Goal: Information Seeking & Learning: Learn about a topic

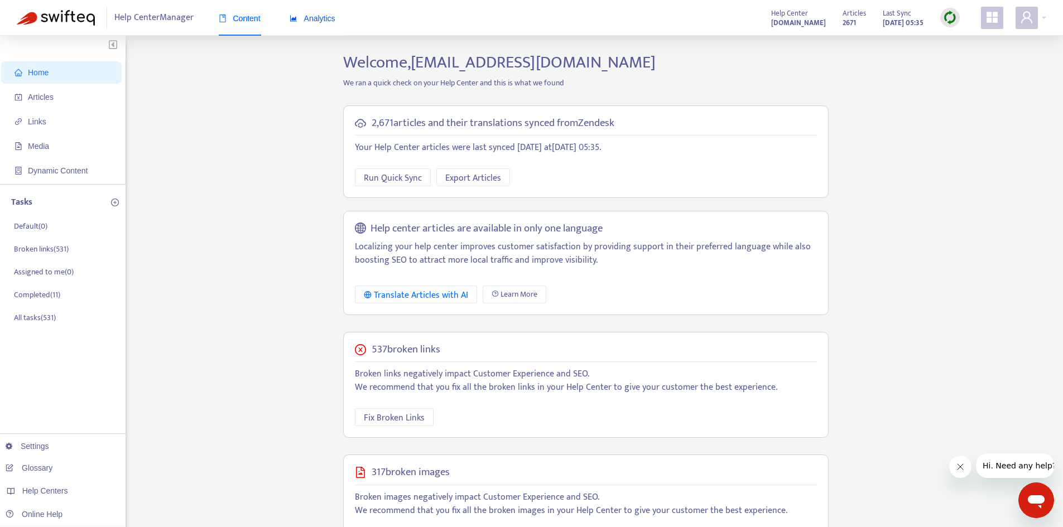
click at [298, 18] on icon "area-chart" at bounding box center [294, 19] width 8 height 8
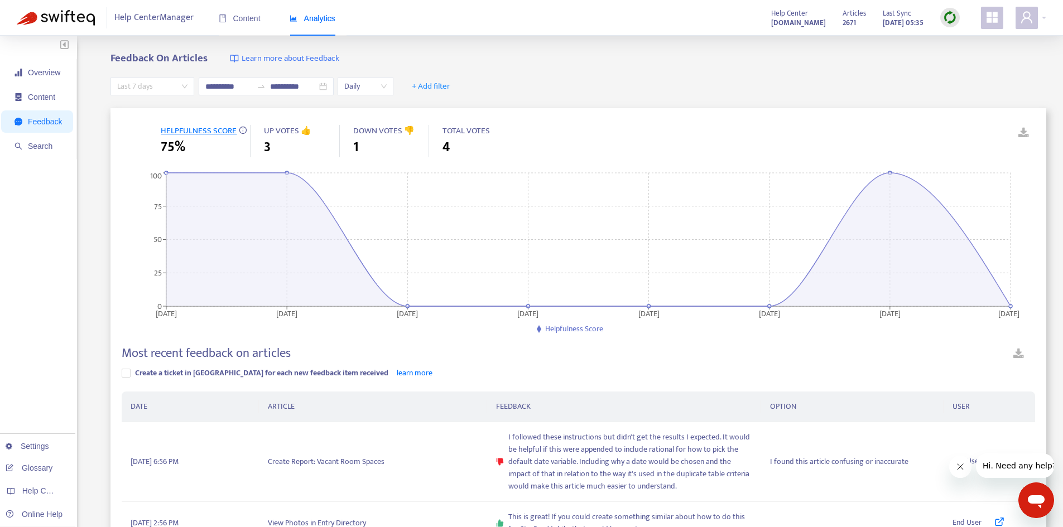
click at [186, 90] on span "Last 7 days" at bounding box center [152, 86] width 70 height 17
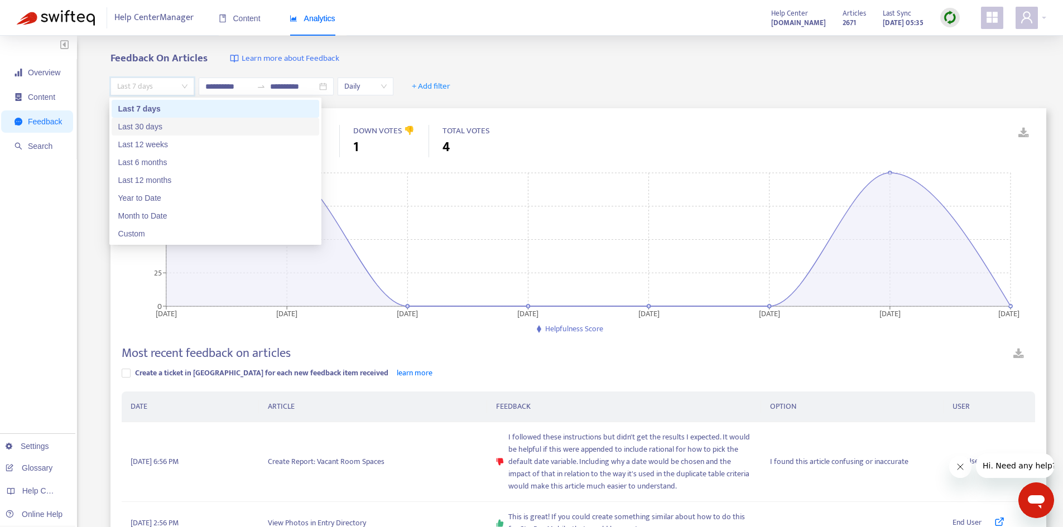
click at [166, 132] on div "Last 30 days" at bounding box center [215, 127] width 194 height 12
type input "**********"
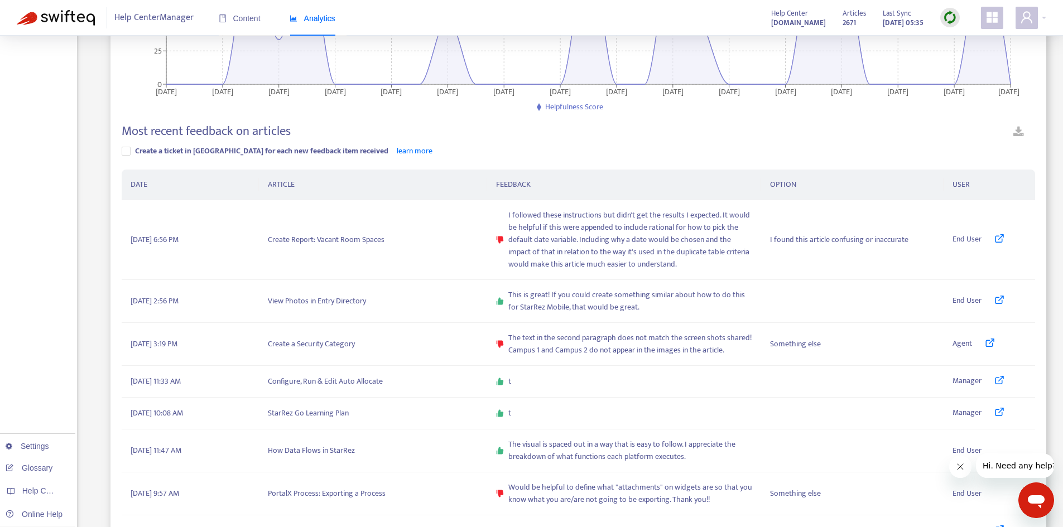
scroll to position [223, 0]
click at [989, 339] on icon at bounding box center [990, 342] width 10 height 10
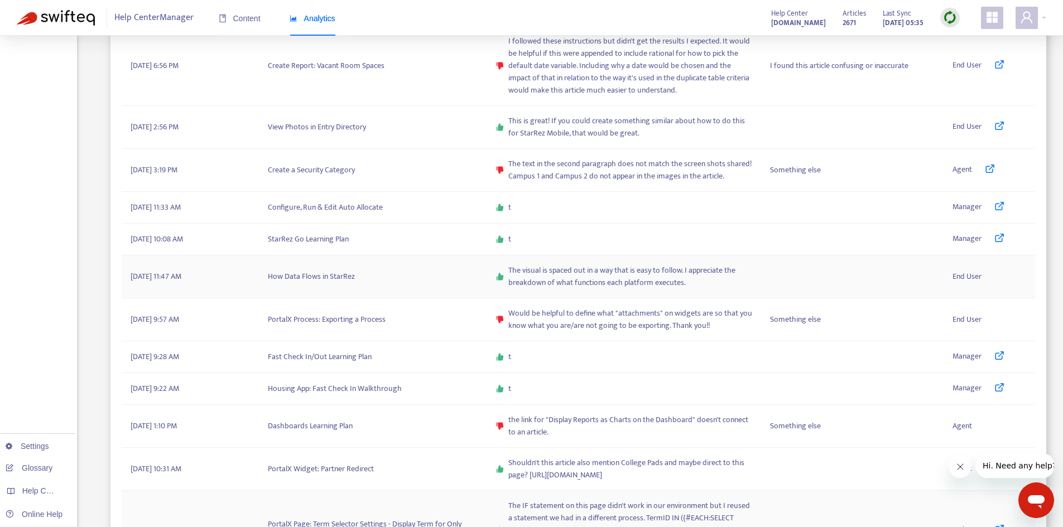
scroll to position [416, 0]
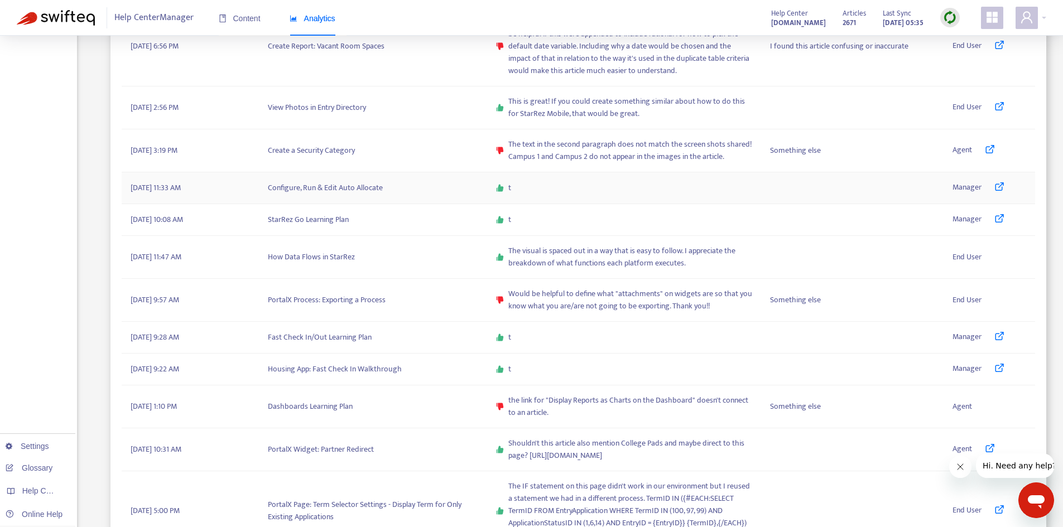
click at [997, 186] on icon at bounding box center [1000, 186] width 10 height 10
click at [994, 188] on link at bounding box center [993, 187] width 23 height 13
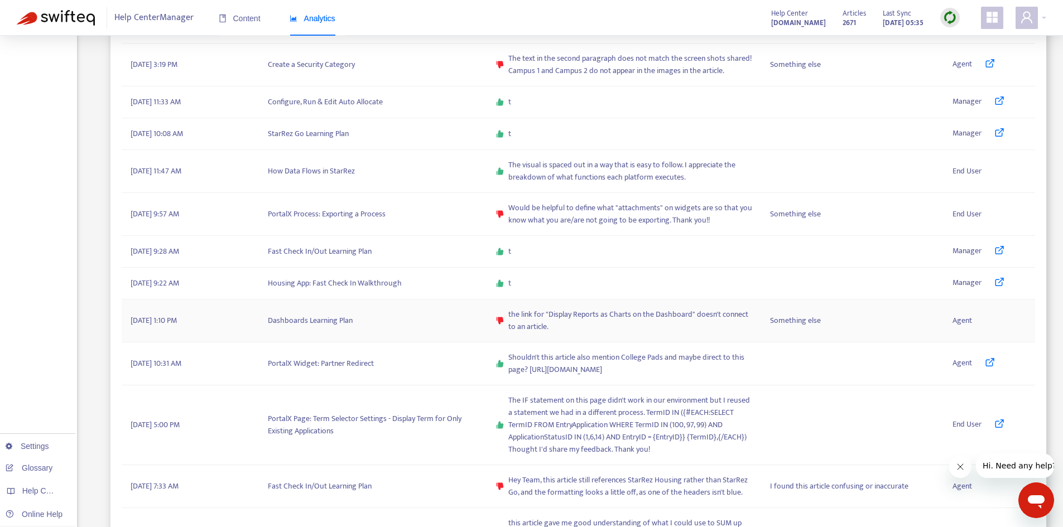
scroll to position [472, 0]
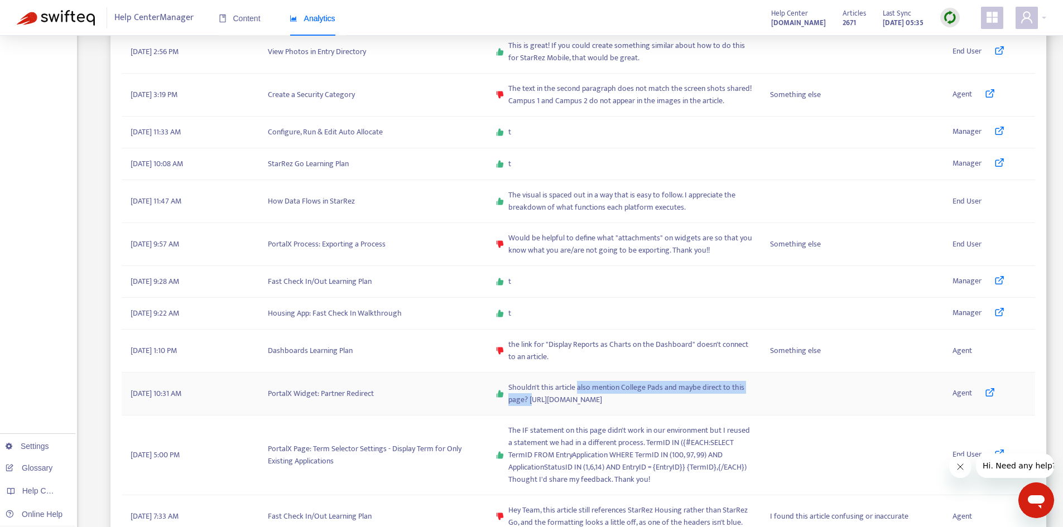
drag, startPoint x: 577, startPoint y: 388, endPoint x: 532, endPoint y: 400, distance: 46.0
click at [532, 400] on span "Shouldn't this article also mention College Pads and maybe direct to this page?…" at bounding box center [631, 394] width 244 height 25
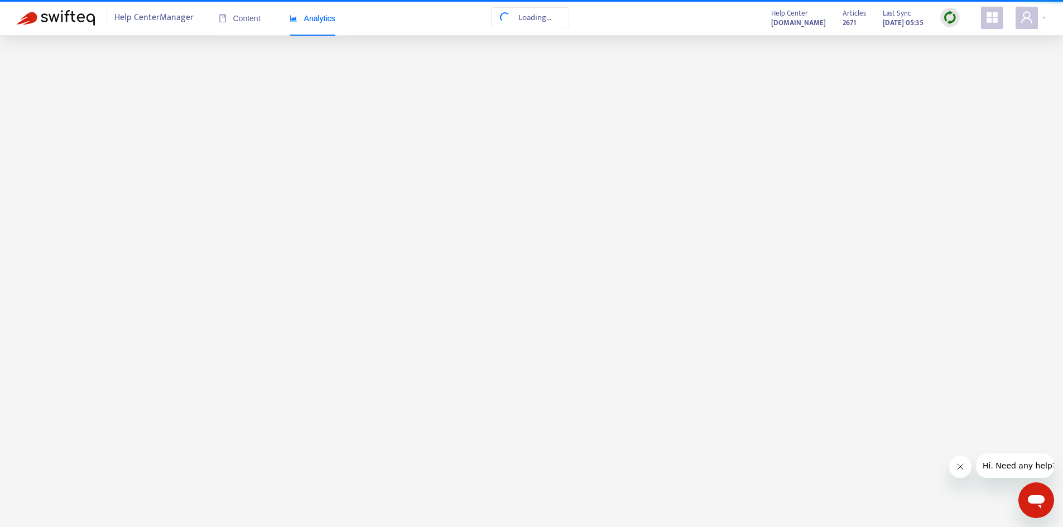
scroll to position [32, 0]
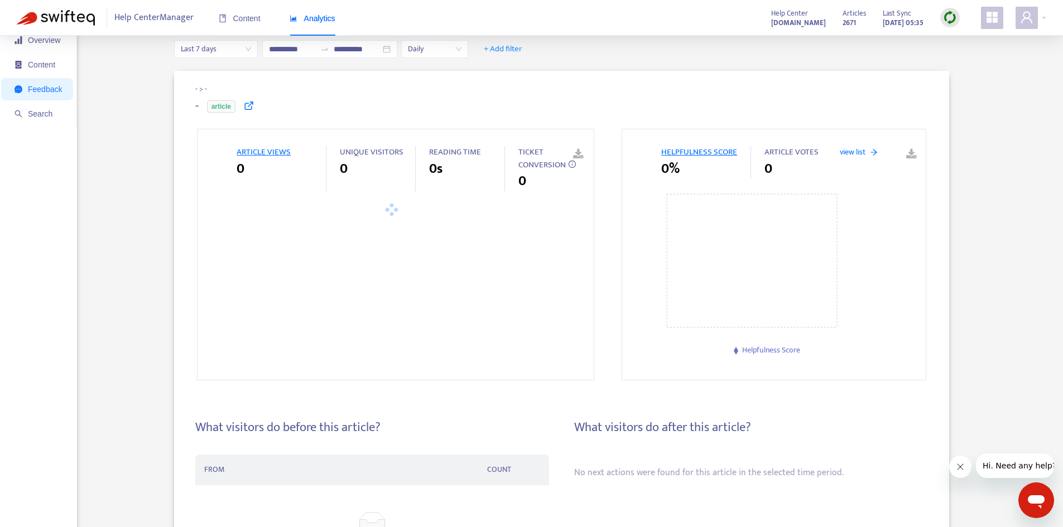
scroll to position [0, 0]
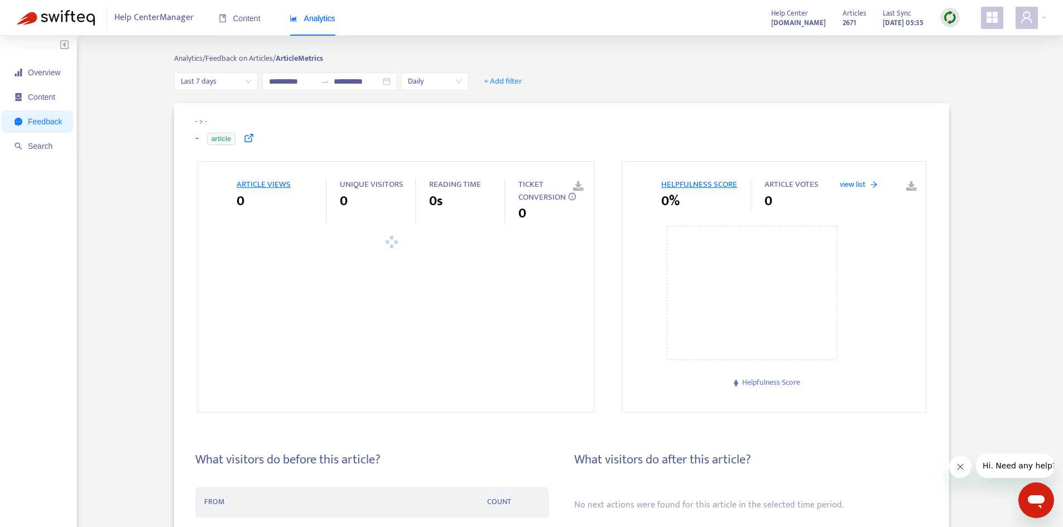
type input "**********"
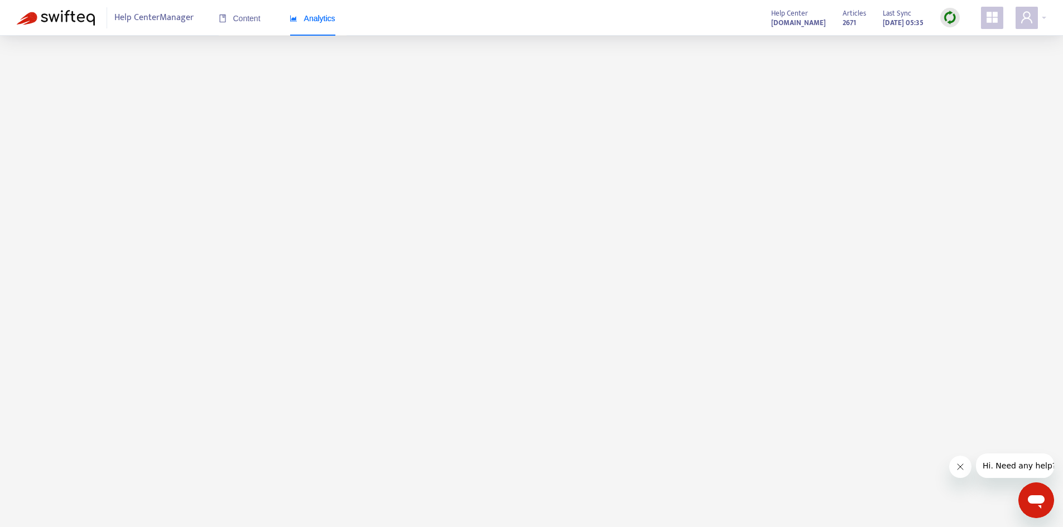
scroll to position [36, 0]
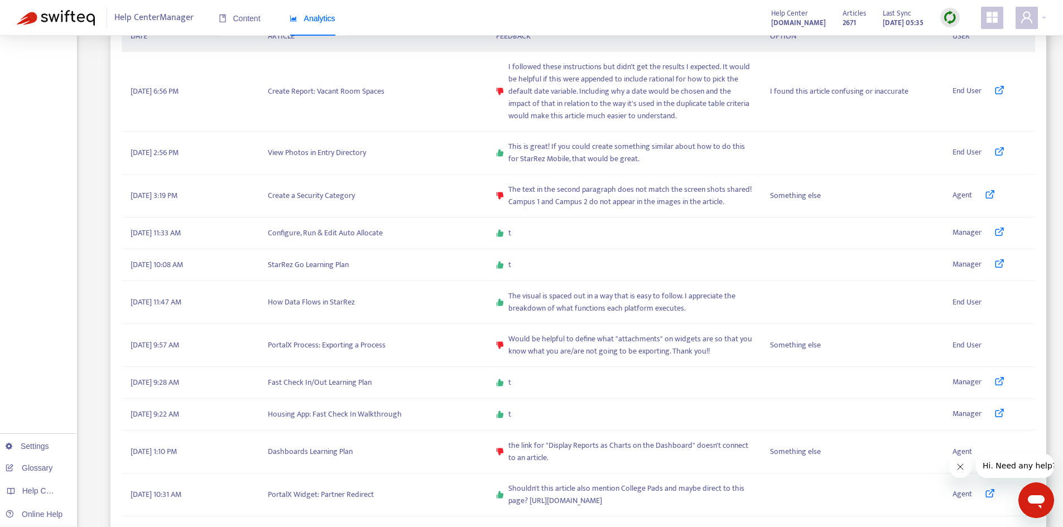
scroll to position [695, 0]
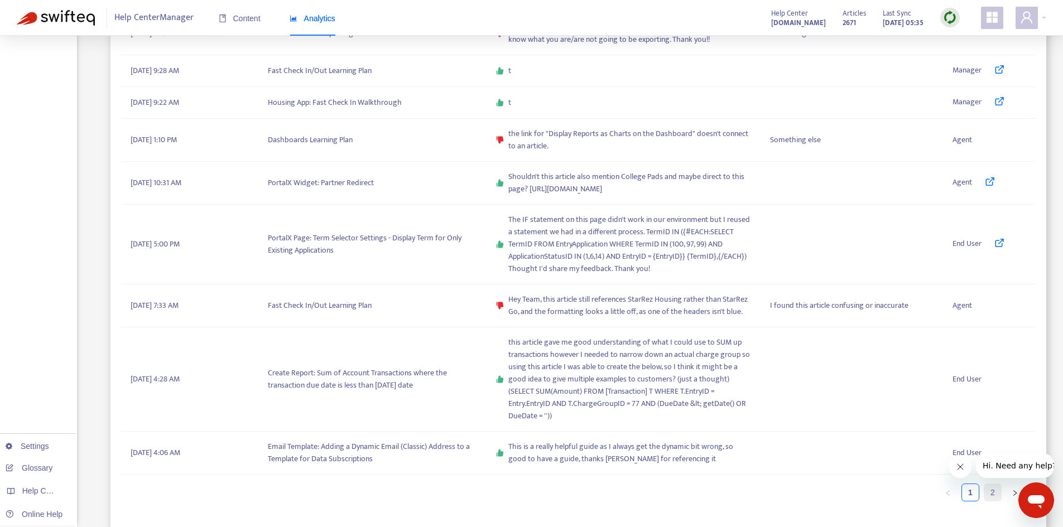
click at [992, 495] on link "2" at bounding box center [993, 493] width 17 height 17
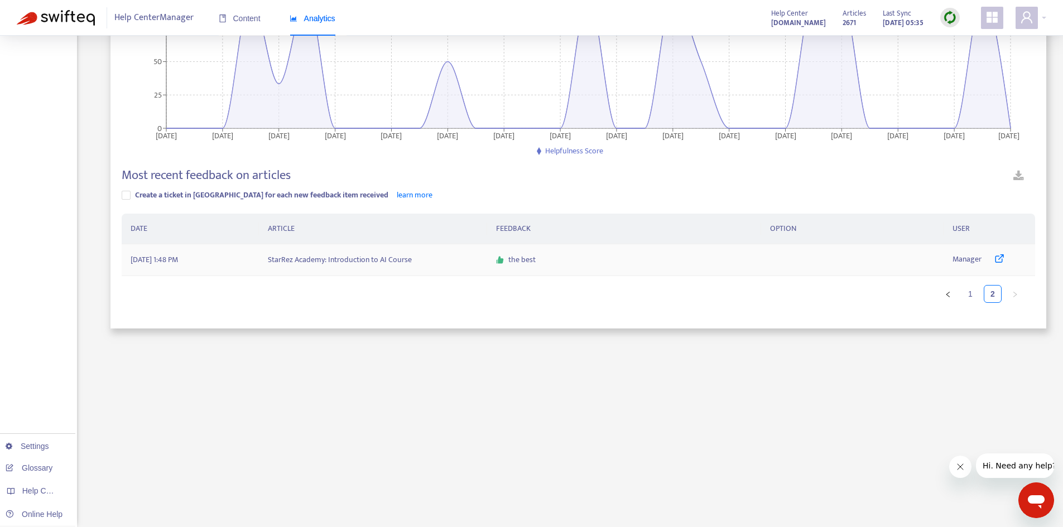
click at [1000, 258] on icon at bounding box center [1000, 258] width 10 height 10
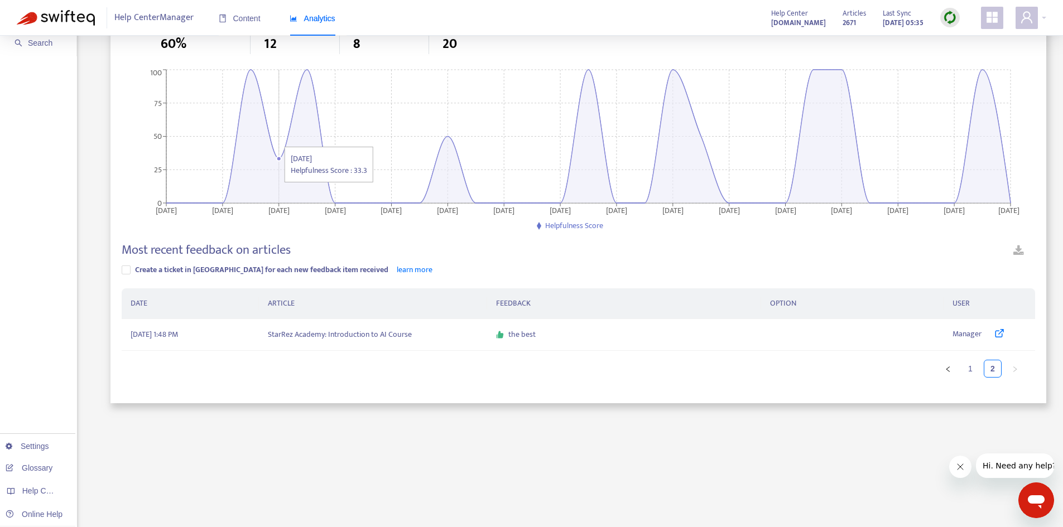
scroll to position [0, 0]
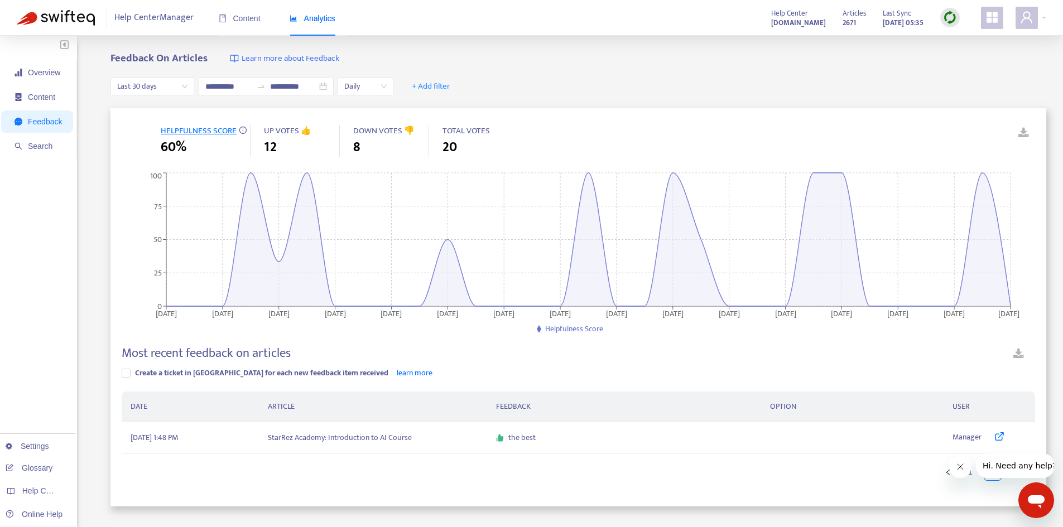
click at [178, 87] on span "Last 30 days" at bounding box center [152, 86] width 70 height 17
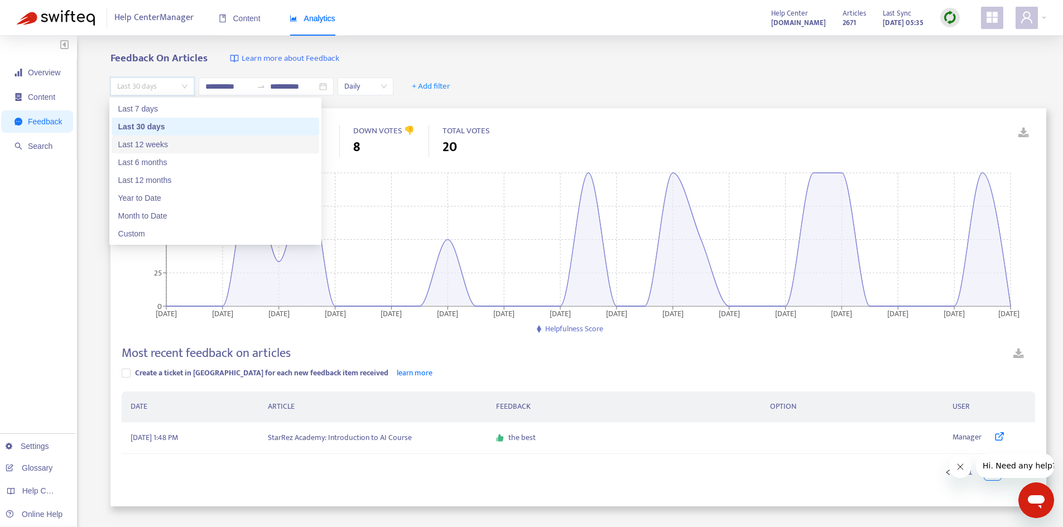
click at [164, 145] on div "Last 12 weeks" at bounding box center [215, 144] width 194 height 12
type input "**********"
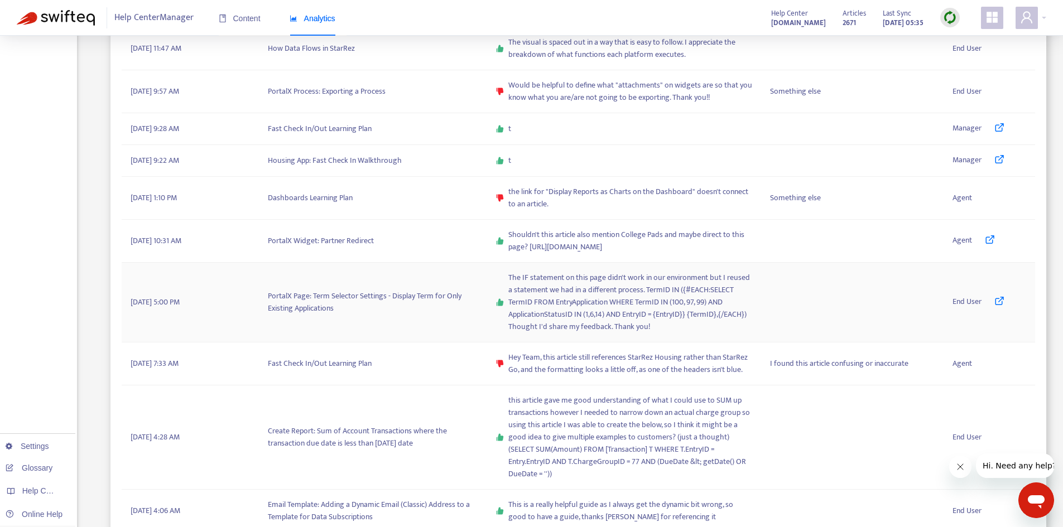
scroll to position [695, 0]
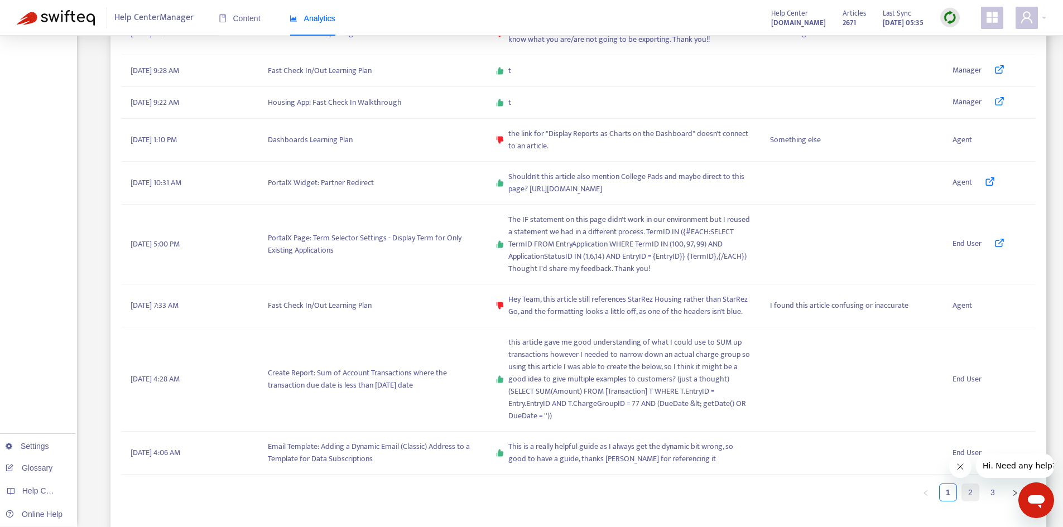
click at [969, 491] on link "2" at bounding box center [970, 493] width 17 height 17
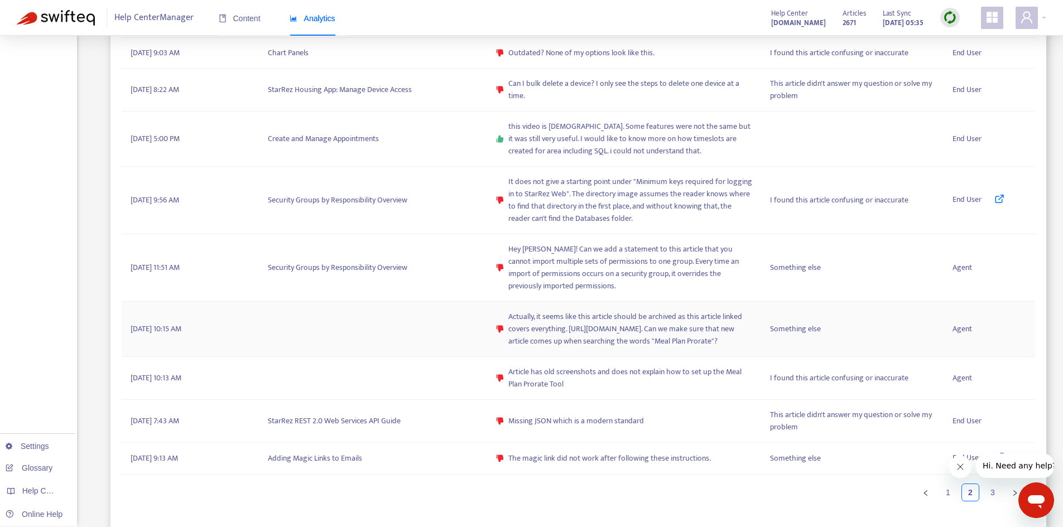
scroll to position [680, 0]
click at [952, 491] on link "1" at bounding box center [948, 493] width 17 height 17
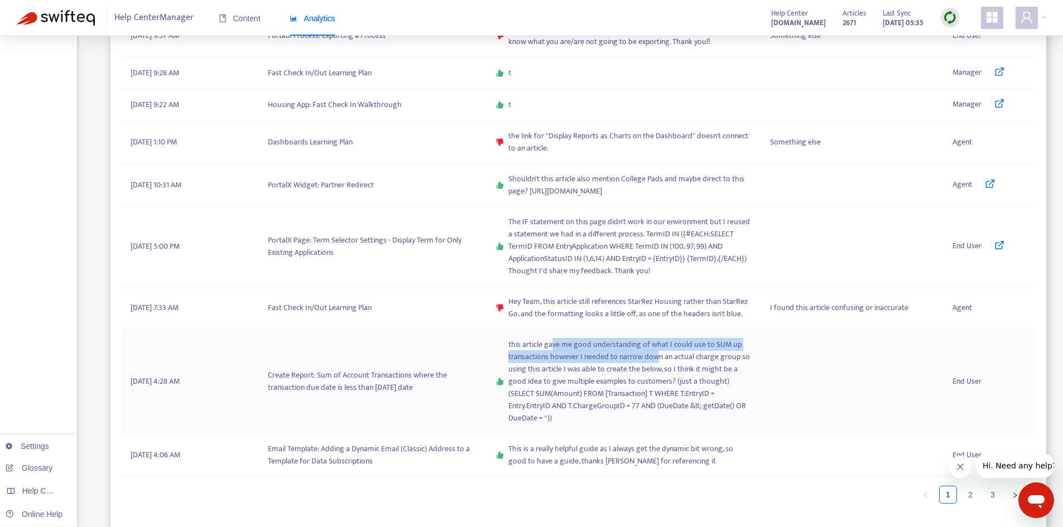
drag, startPoint x: 551, startPoint y: 355, endPoint x: 657, endPoint y: 372, distance: 106.9
click at [657, 372] on span "this article gave me good understanding of what I could use to SUM up transacti…" at bounding box center [631, 382] width 244 height 86
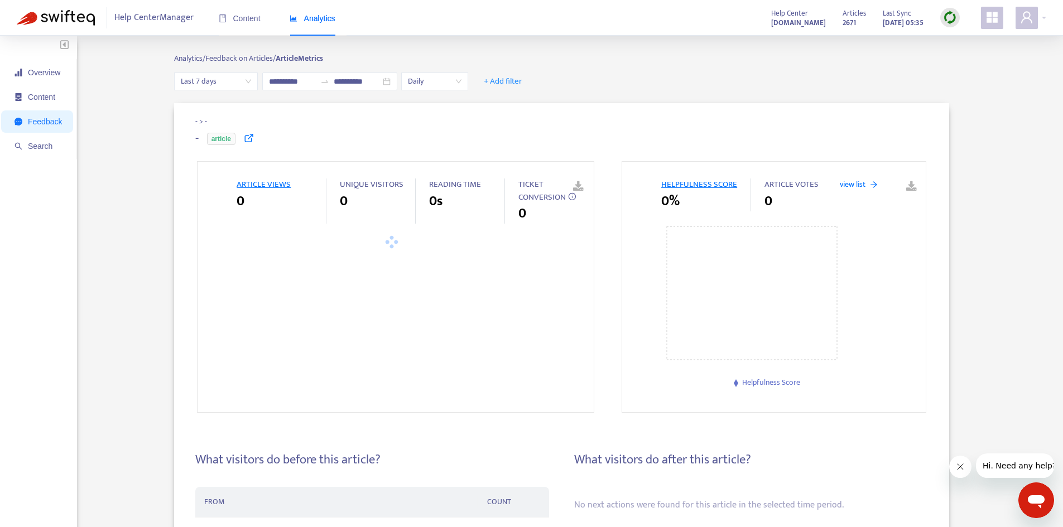
type input "**********"
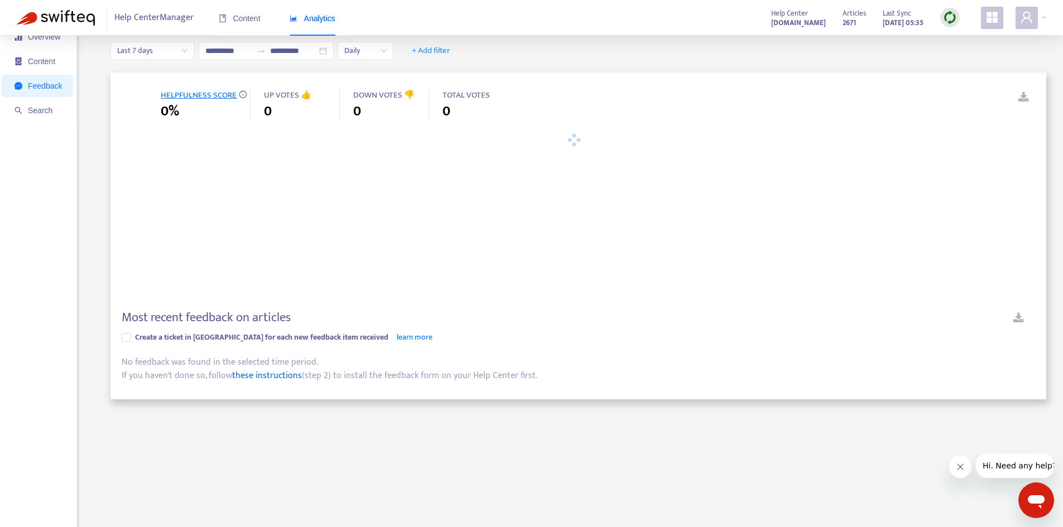
type input "**********"
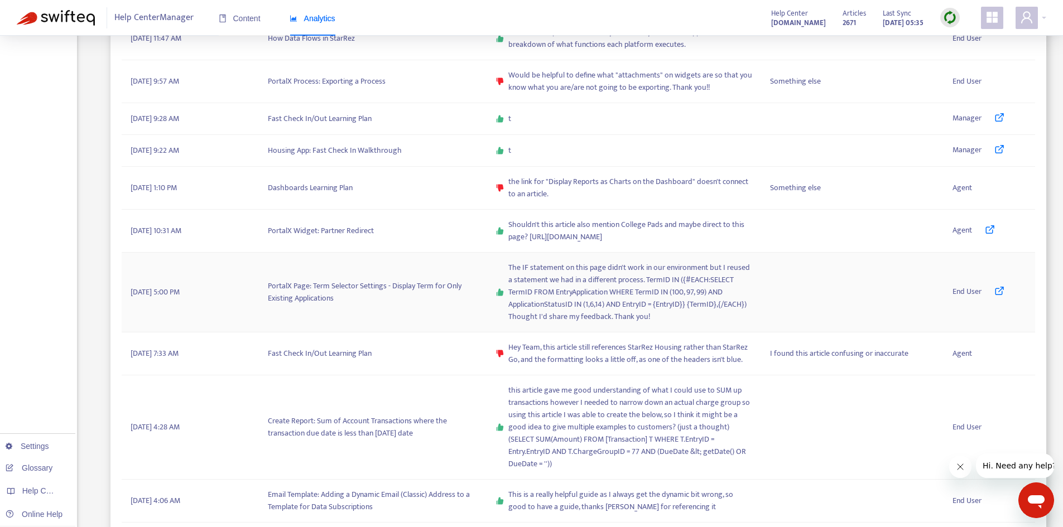
scroll to position [695, 0]
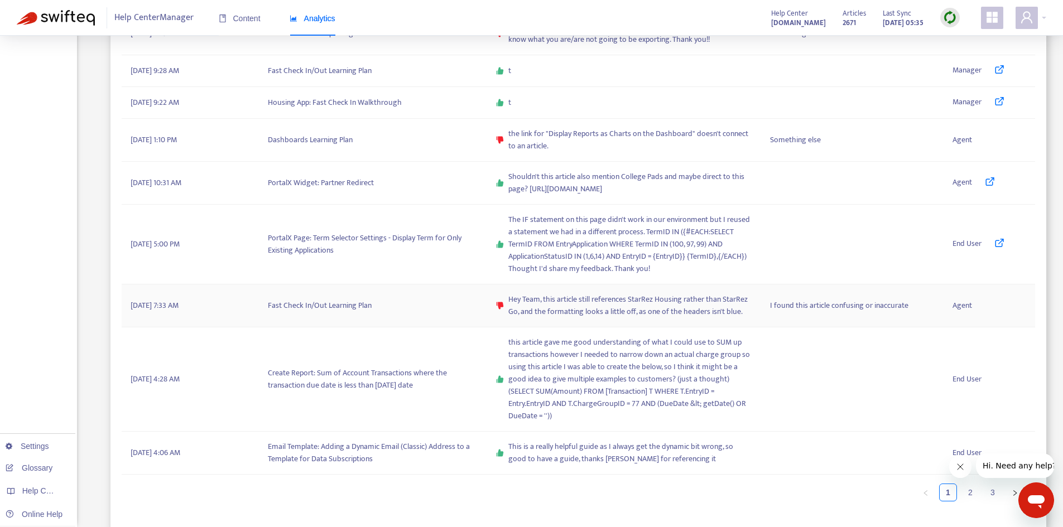
click at [292, 305] on td "Fast Check In/Out Learning Plan" at bounding box center [373, 306] width 228 height 43
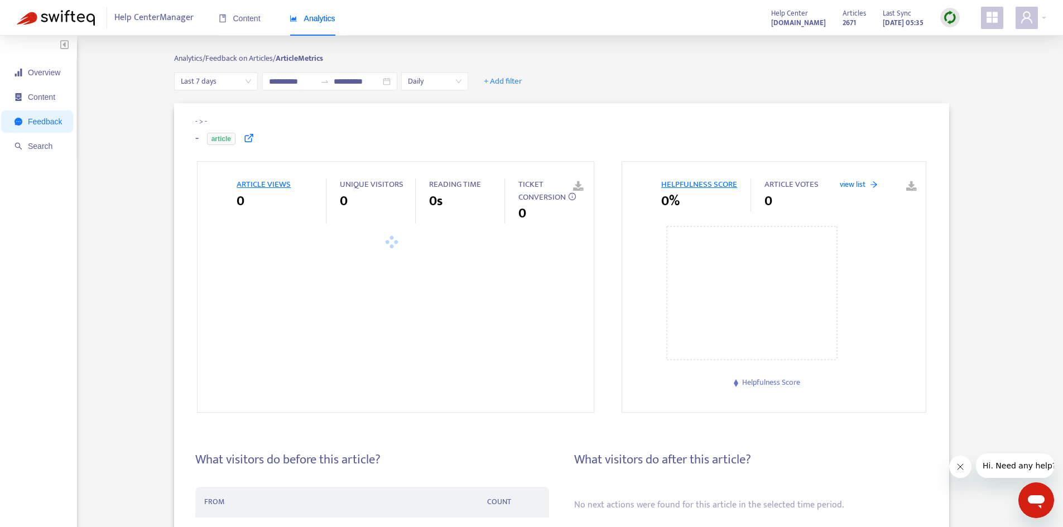
type input "**********"
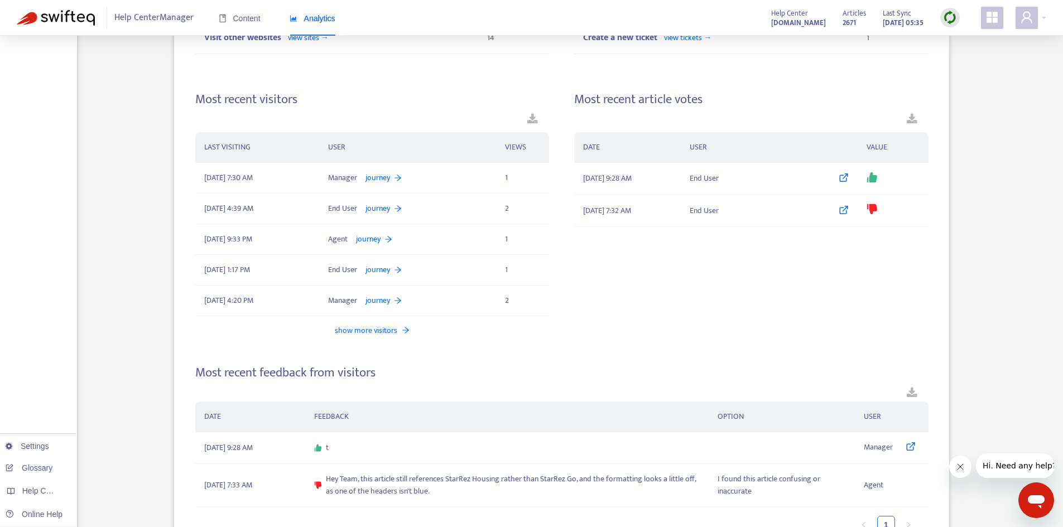
scroll to position [610, 0]
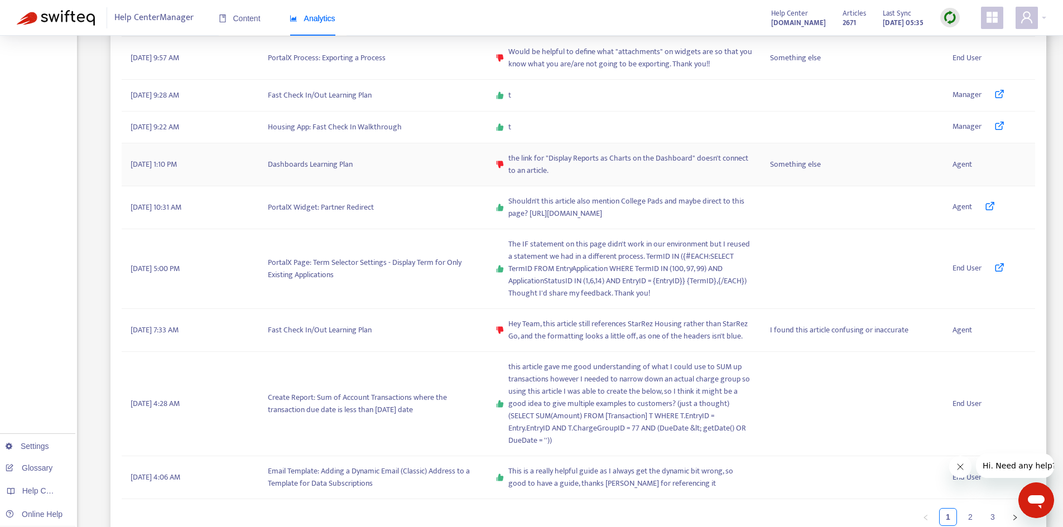
scroll to position [695, 0]
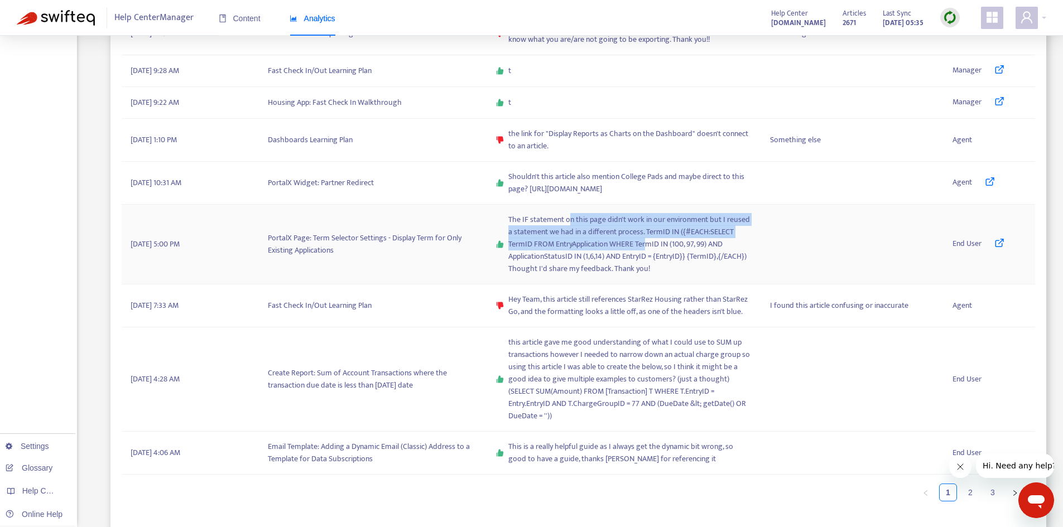
drag, startPoint x: 569, startPoint y: 224, endPoint x: 645, endPoint y: 242, distance: 78.0
click at [645, 242] on span "The IF statement on this page didn't work in our environment but I reused a sta…" at bounding box center [631, 244] width 244 height 61
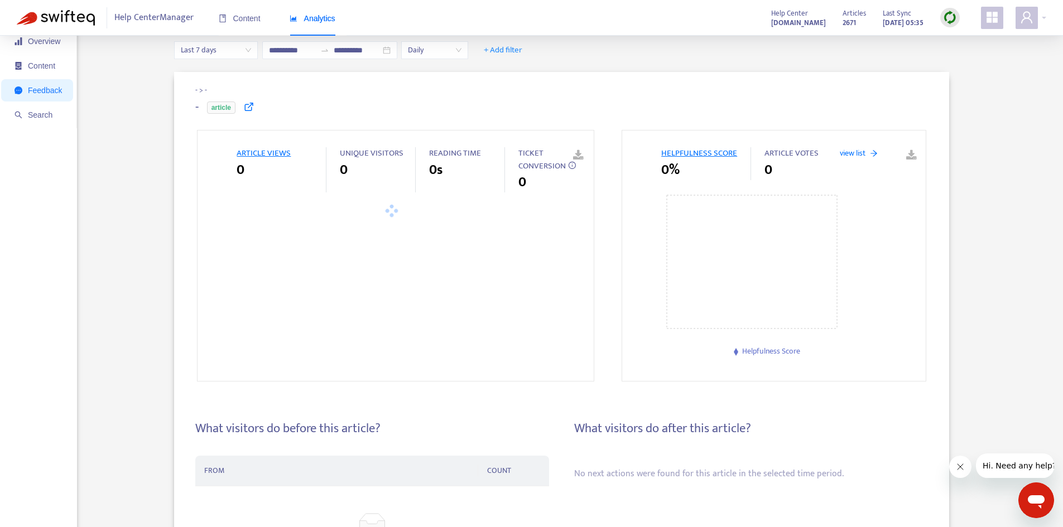
scroll to position [4, 0]
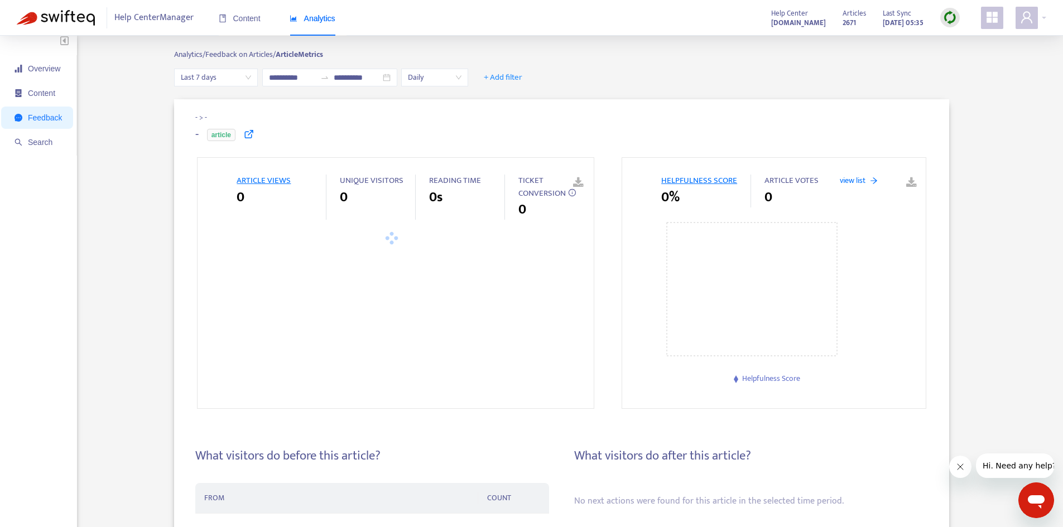
type input "**********"
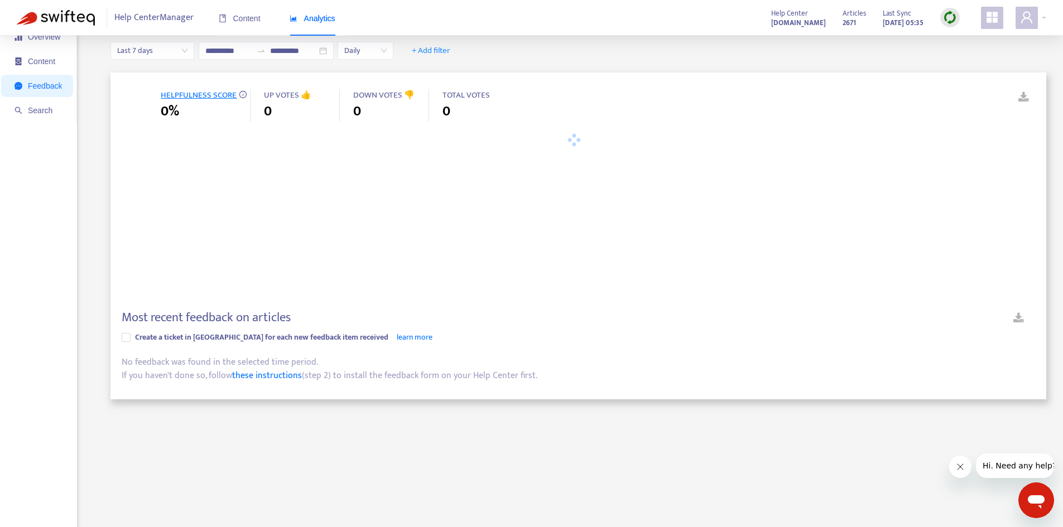
scroll to position [178, 0]
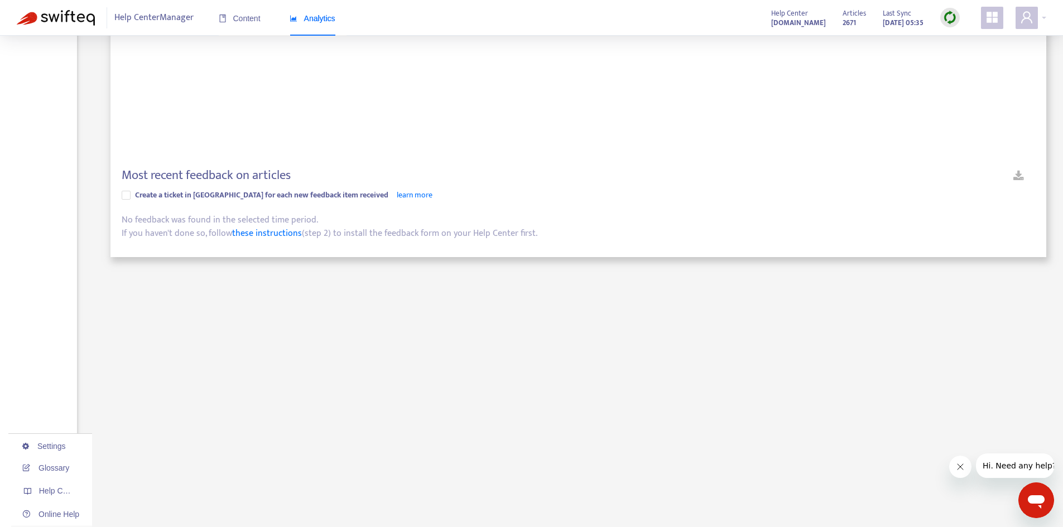
type input "**********"
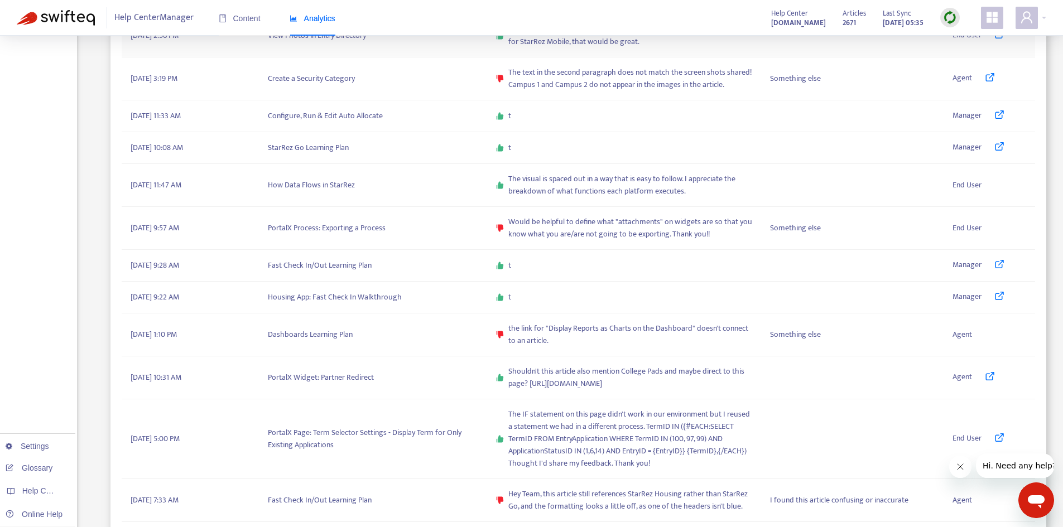
scroll to position [695, 0]
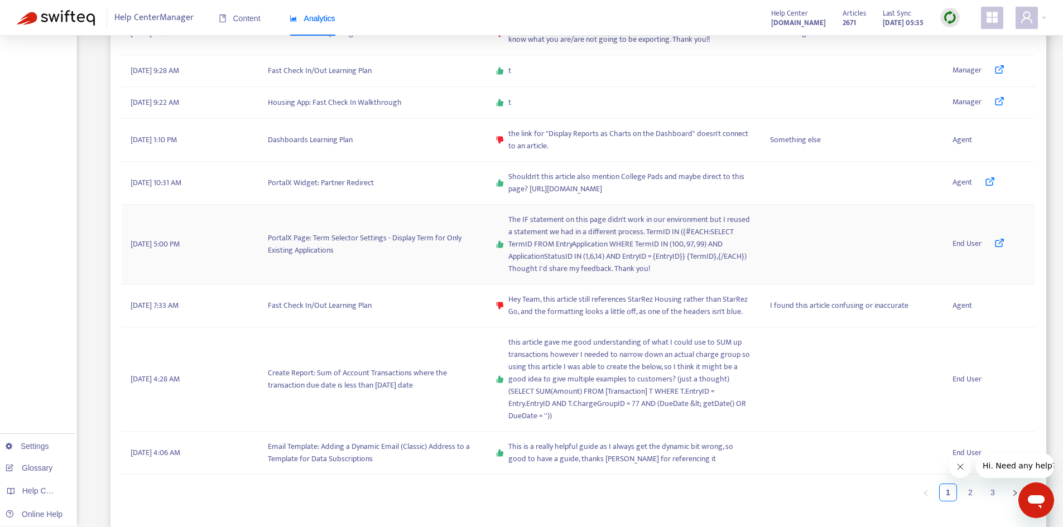
click at [996, 245] on icon at bounding box center [1000, 243] width 10 height 10
click at [475, 257] on td "PortalX Page: Term Selector Settings - Display Term for Only Existing Applicati…" at bounding box center [373, 245] width 228 height 80
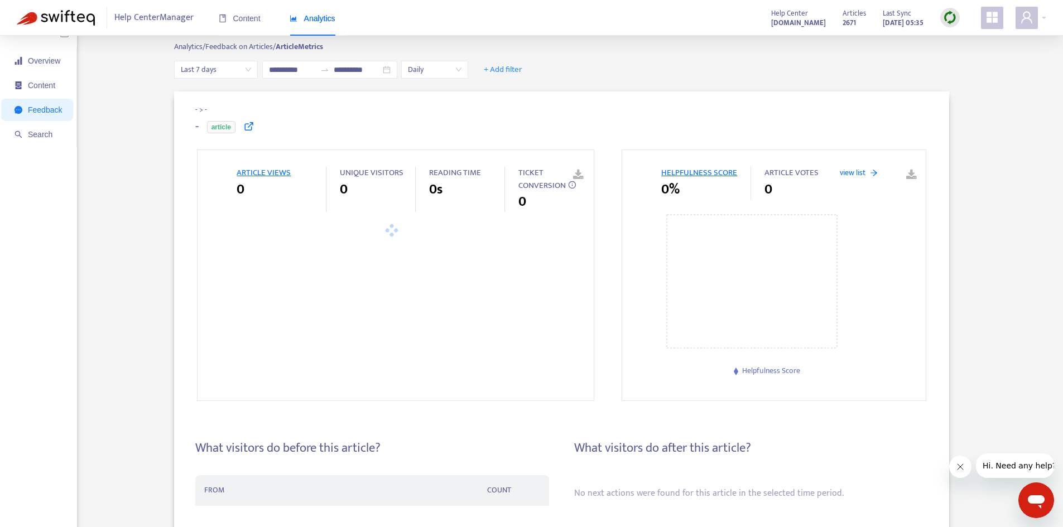
scroll to position [1, 0]
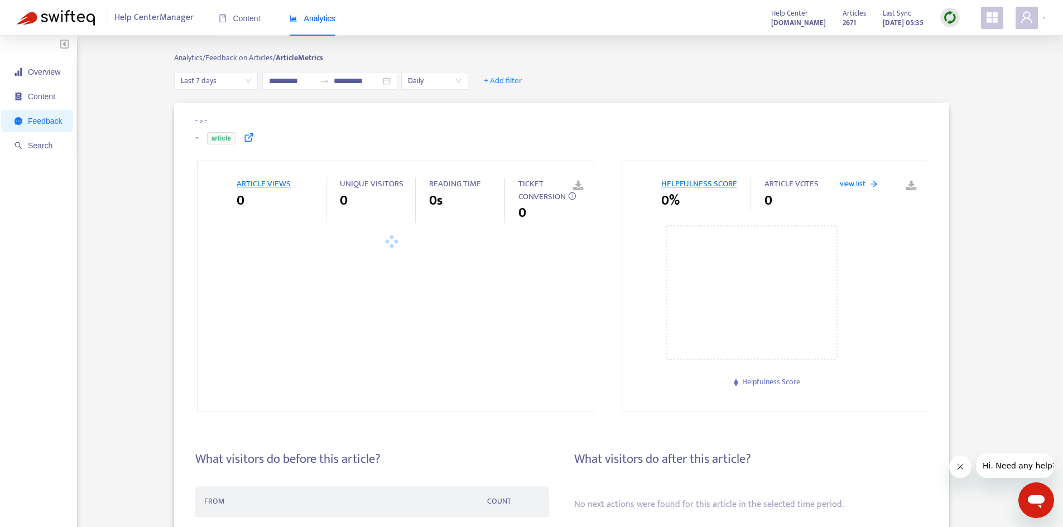
type input "**********"
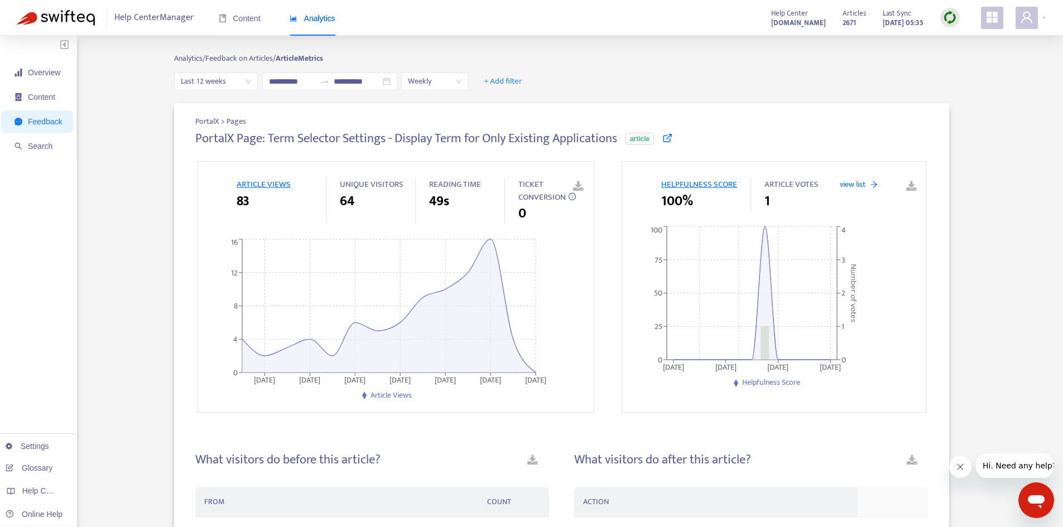
click at [665, 137] on icon at bounding box center [668, 138] width 10 height 10
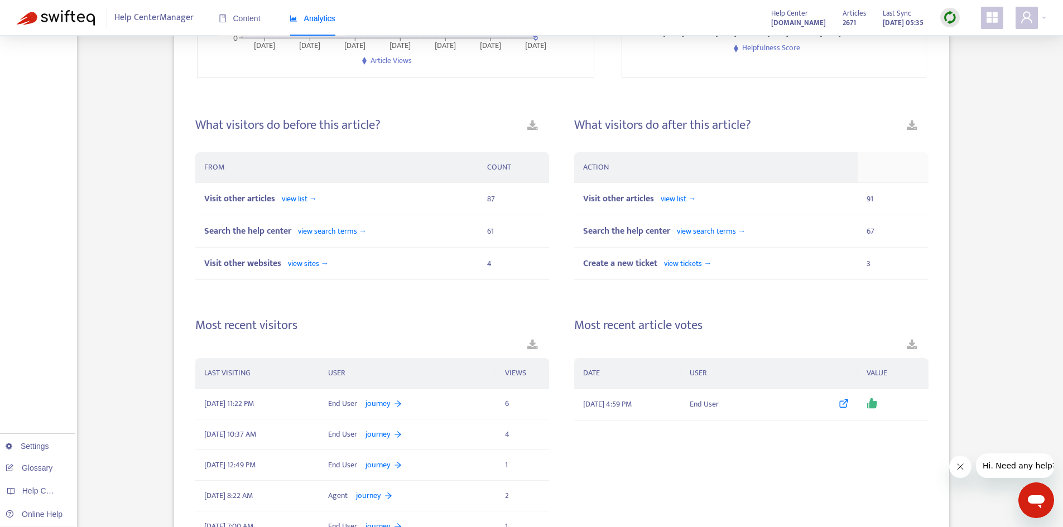
scroll to position [603, 0]
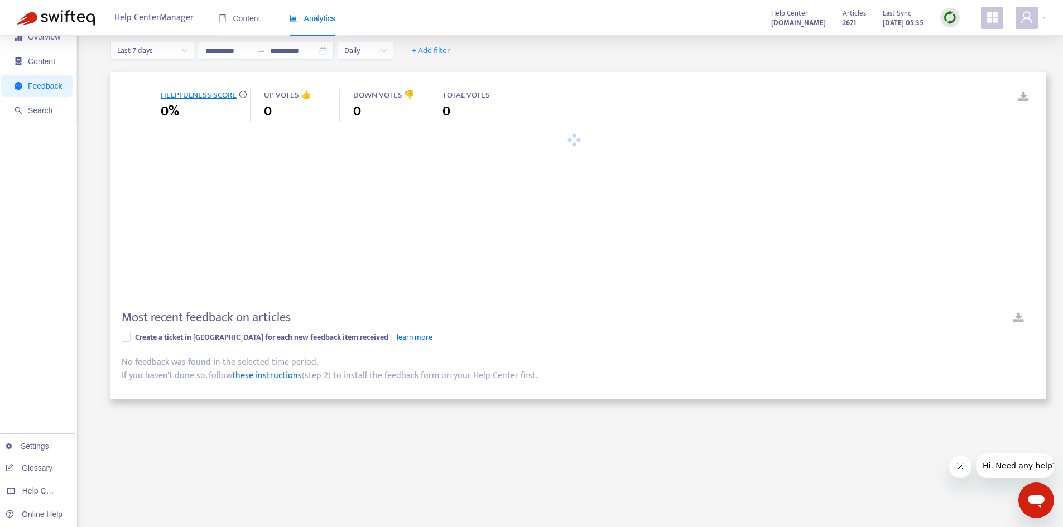
scroll to position [178, 0]
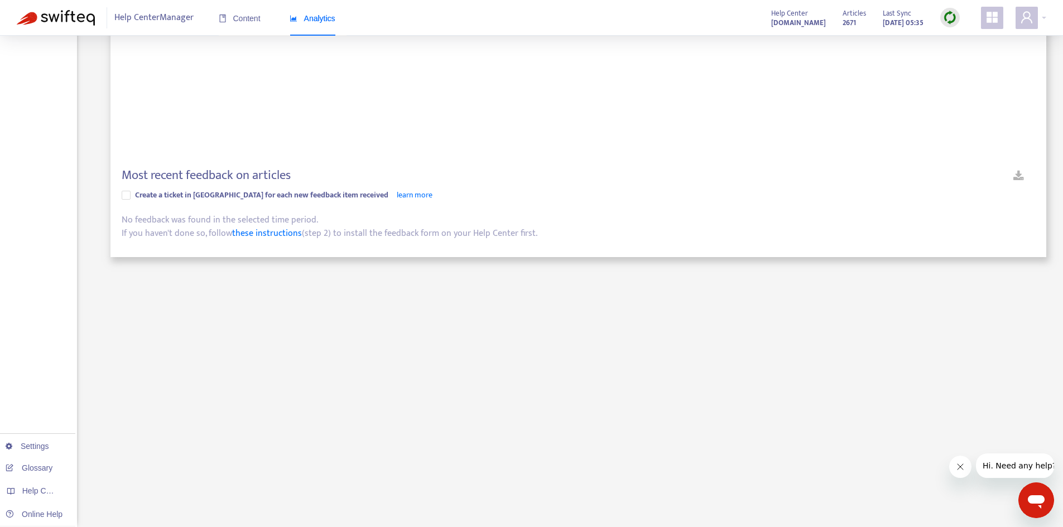
type input "**********"
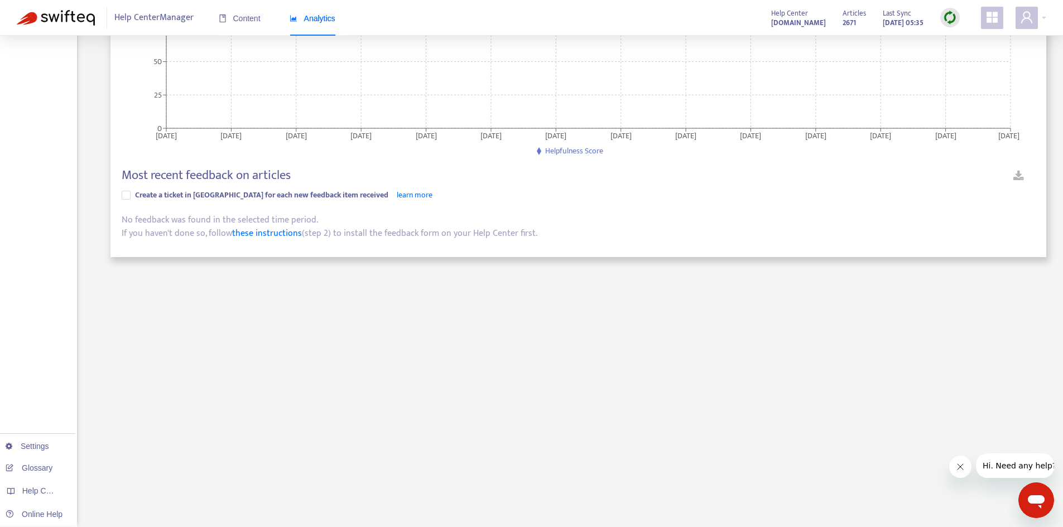
scroll to position [603, 0]
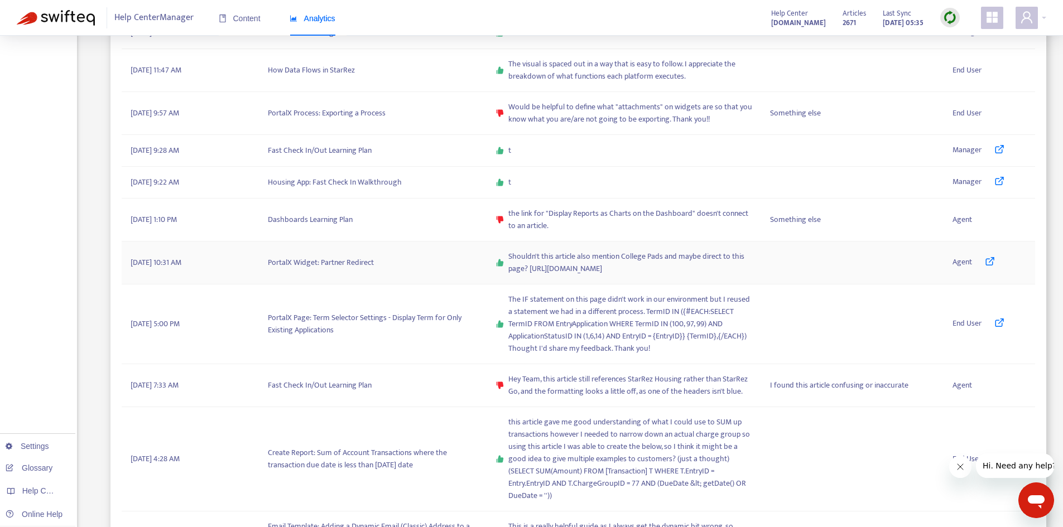
click at [991, 266] on icon at bounding box center [990, 261] width 10 height 10
click at [352, 268] on td "PortalX Widget: Partner Redirect" at bounding box center [373, 263] width 228 height 43
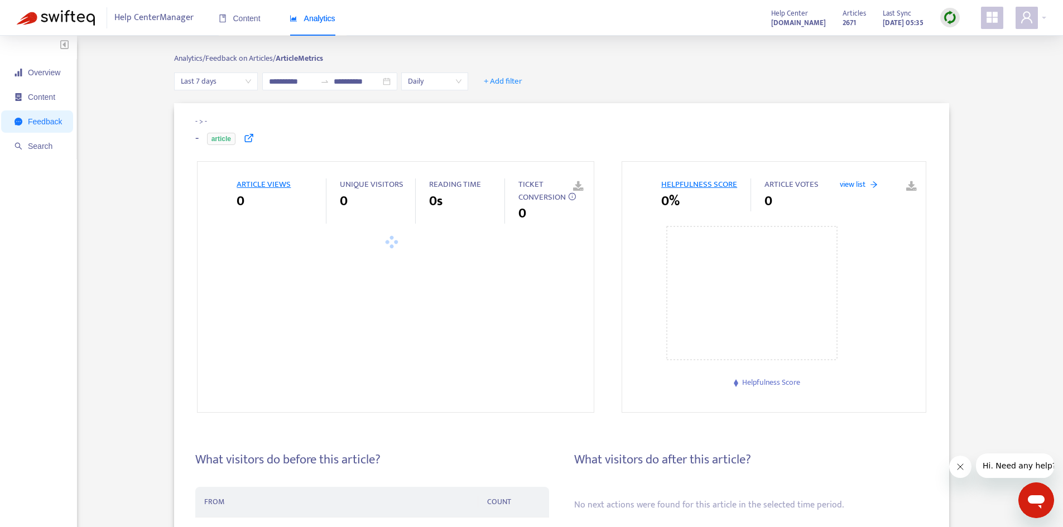
type input "**********"
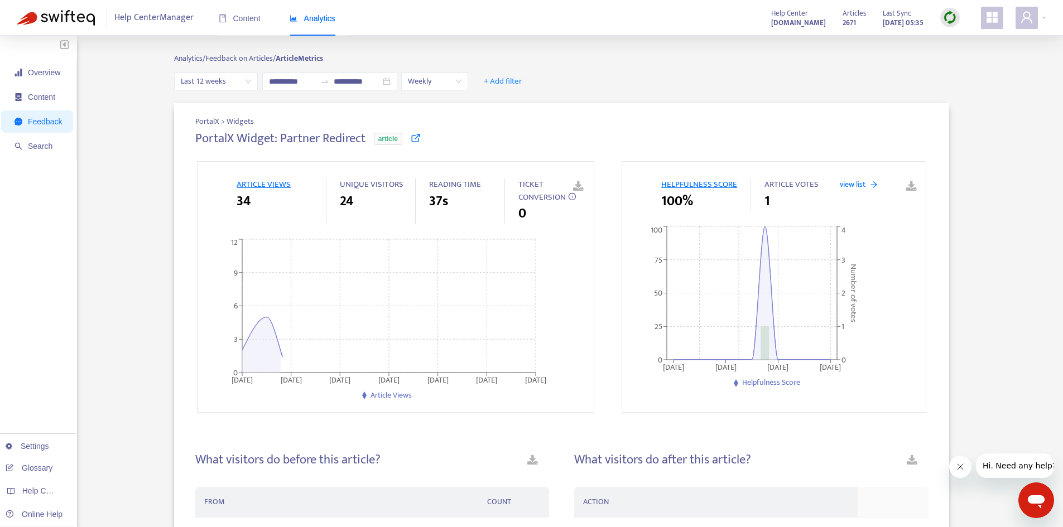
click at [245, 134] on h4 "PortalX Widget: Partner Redirect" at bounding box center [280, 138] width 170 height 15
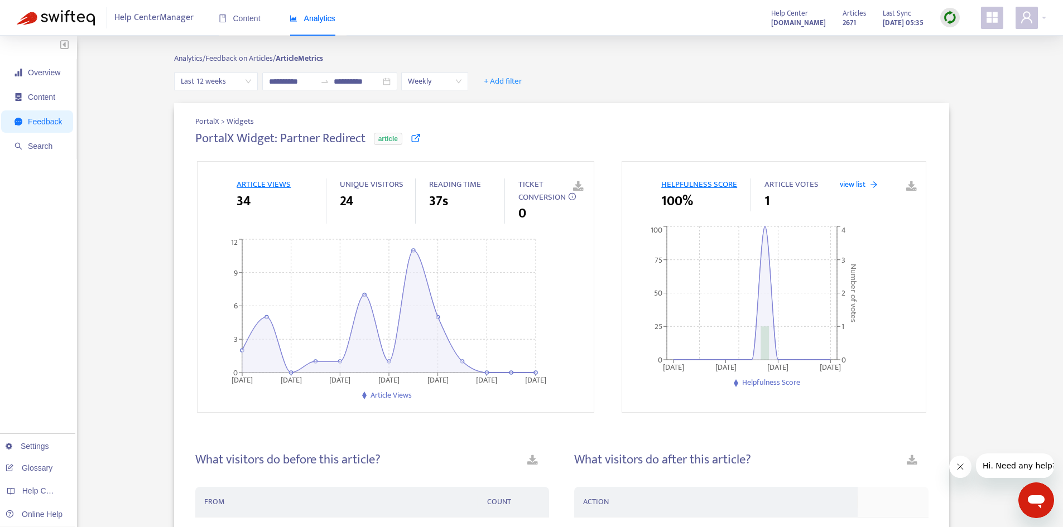
click at [414, 141] on icon at bounding box center [416, 138] width 10 height 10
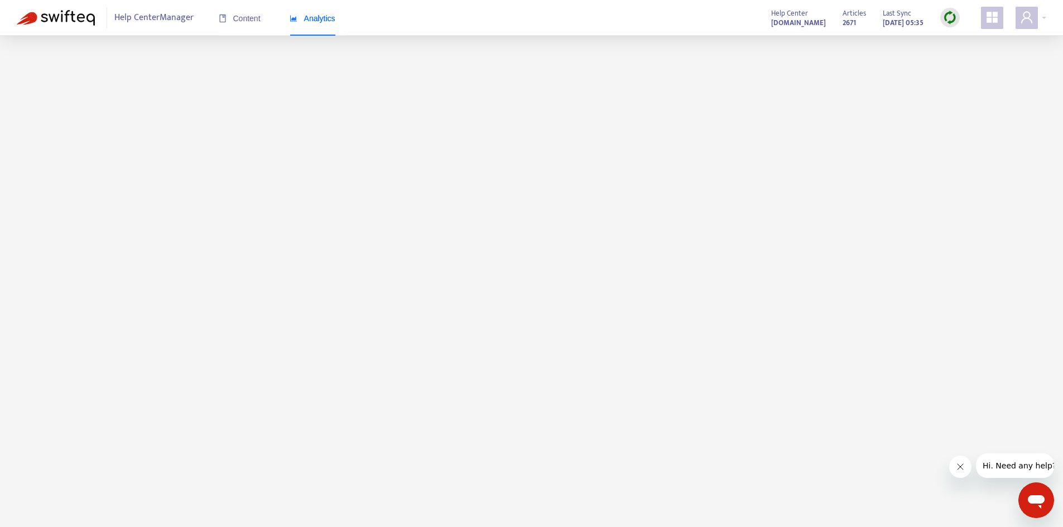
scroll to position [36, 0]
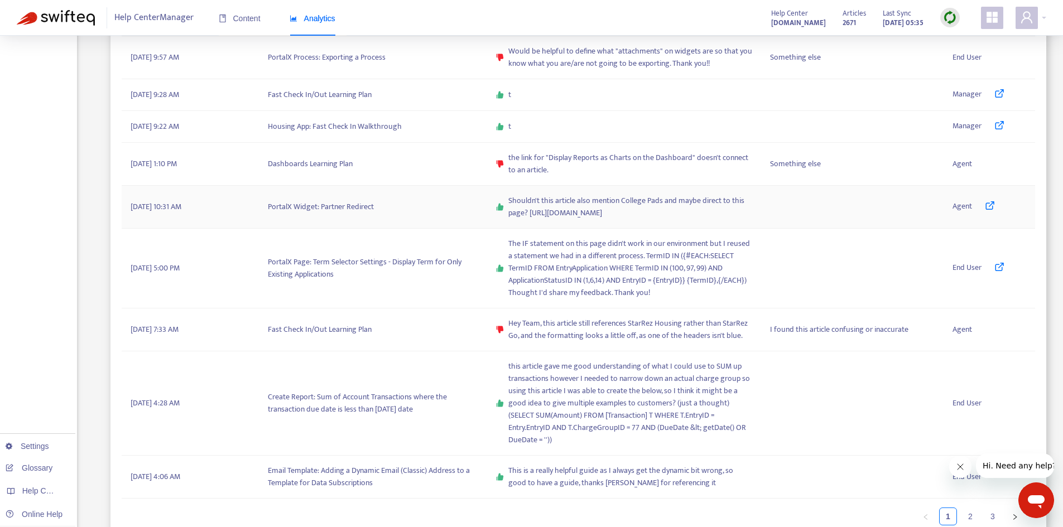
scroll to position [639, 0]
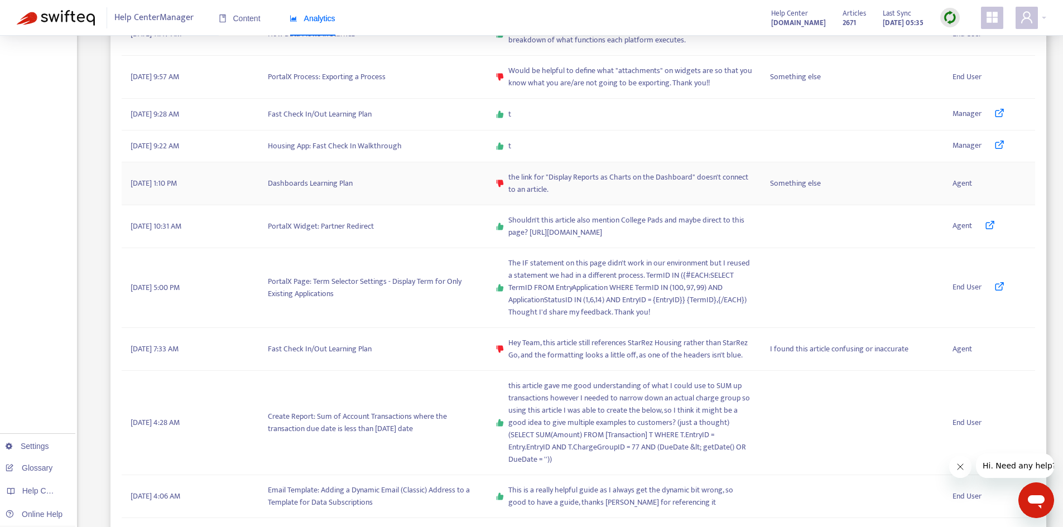
drag, startPoint x: 342, startPoint y: 184, endPoint x: 287, endPoint y: 191, distance: 55.1
click at [287, 191] on td "Dashboards Learning Plan" at bounding box center [373, 183] width 228 height 43
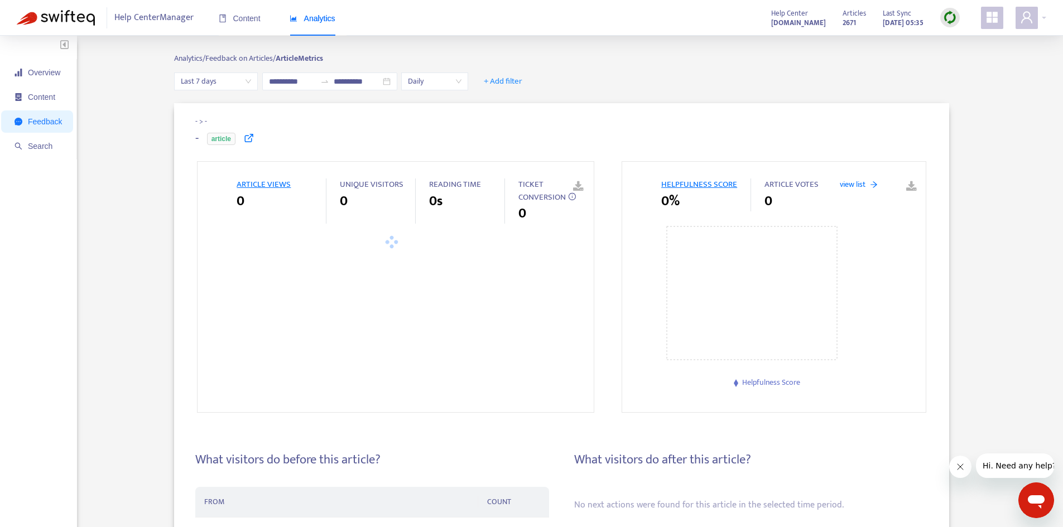
type input "**********"
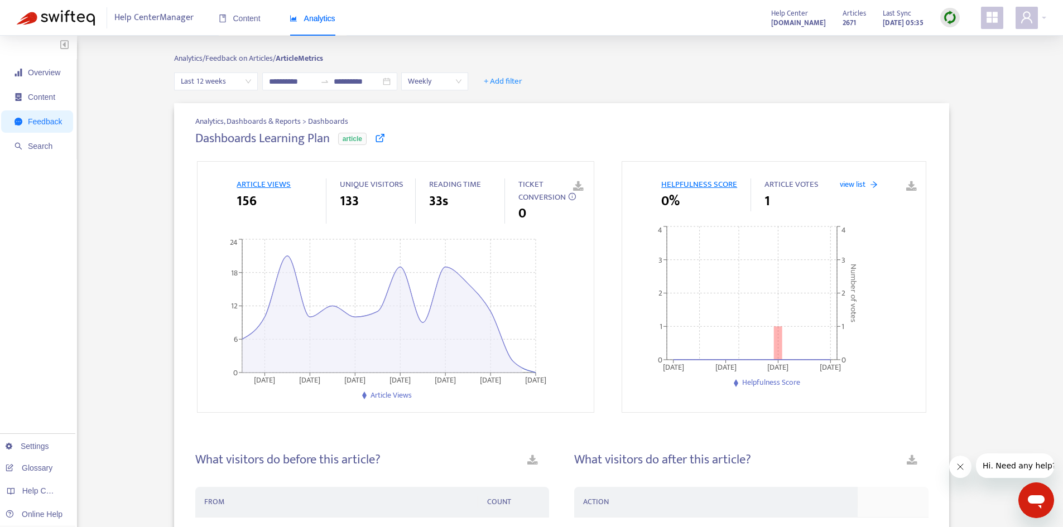
click at [378, 135] on icon at bounding box center [380, 138] width 10 height 10
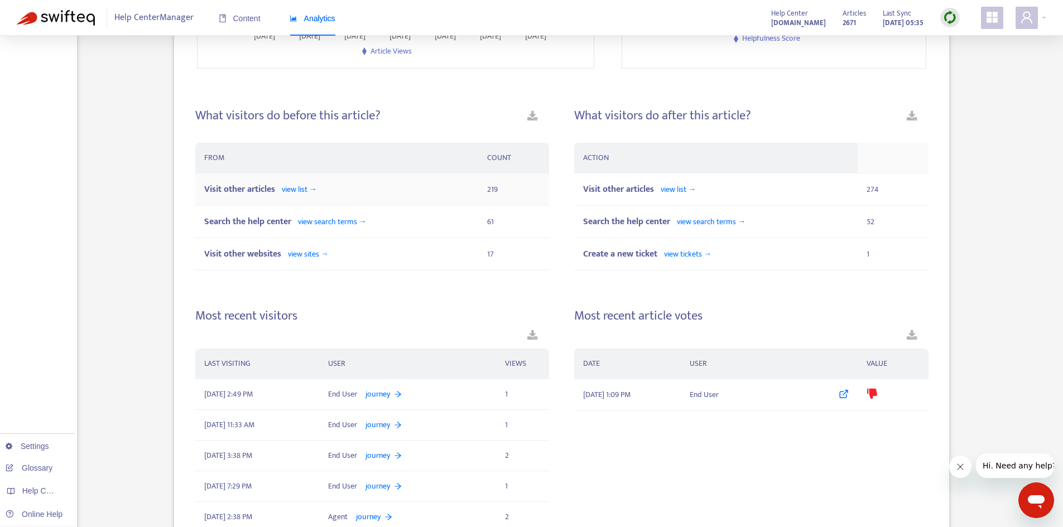
scroll to position [343, 0]
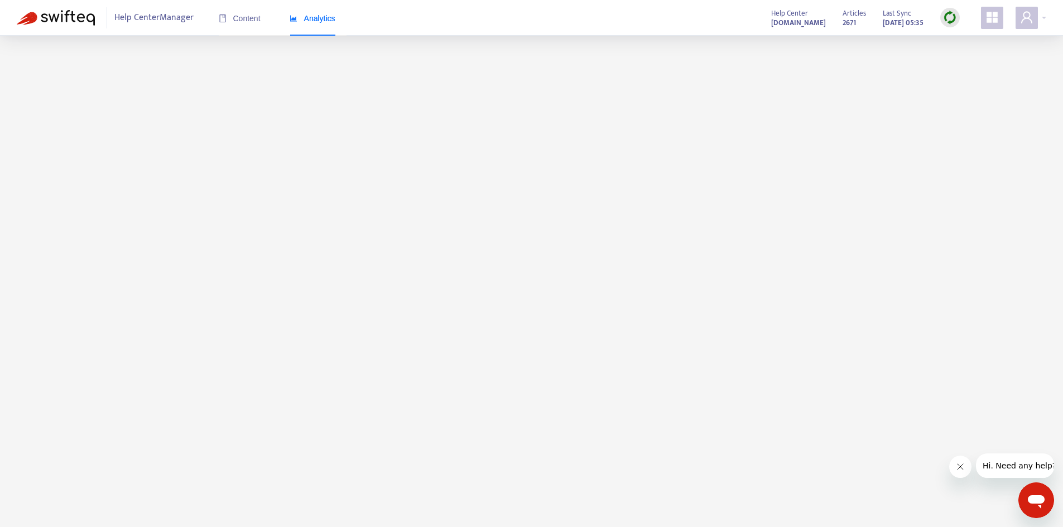
scroll to position [35, 0]
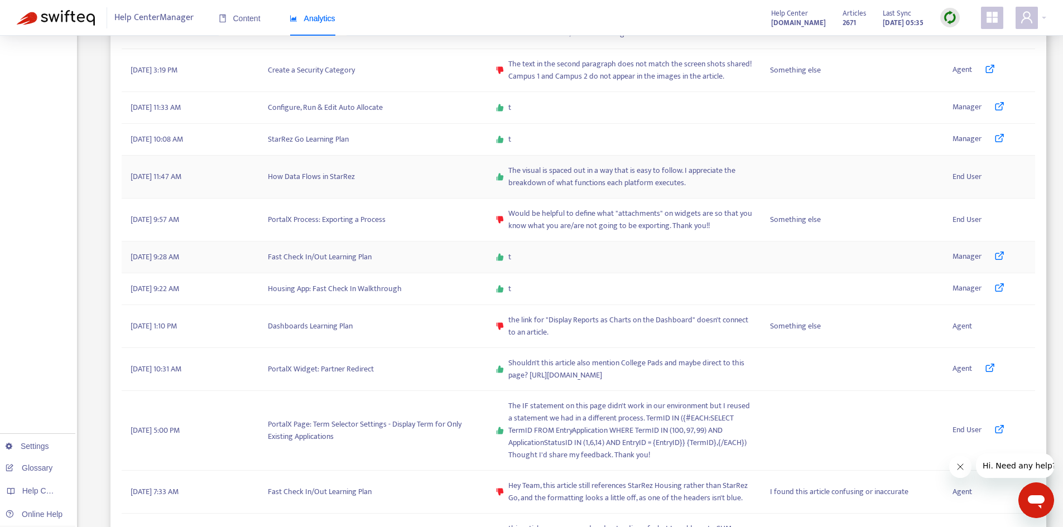
scroll to position [472, 0]
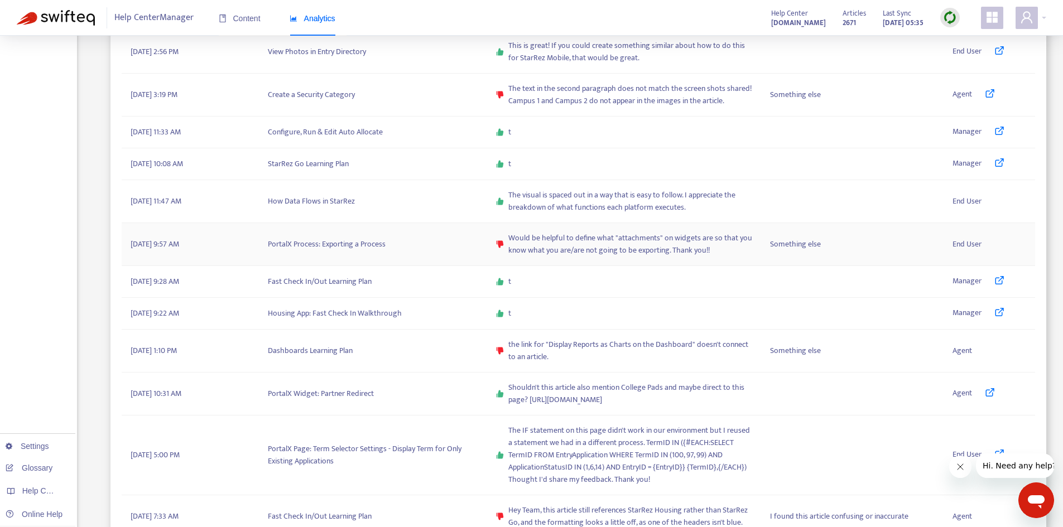
click at [405, 254] on td "PortalX Process: Exporting a Process" at bounding box center [373, 244] width 228 height 43
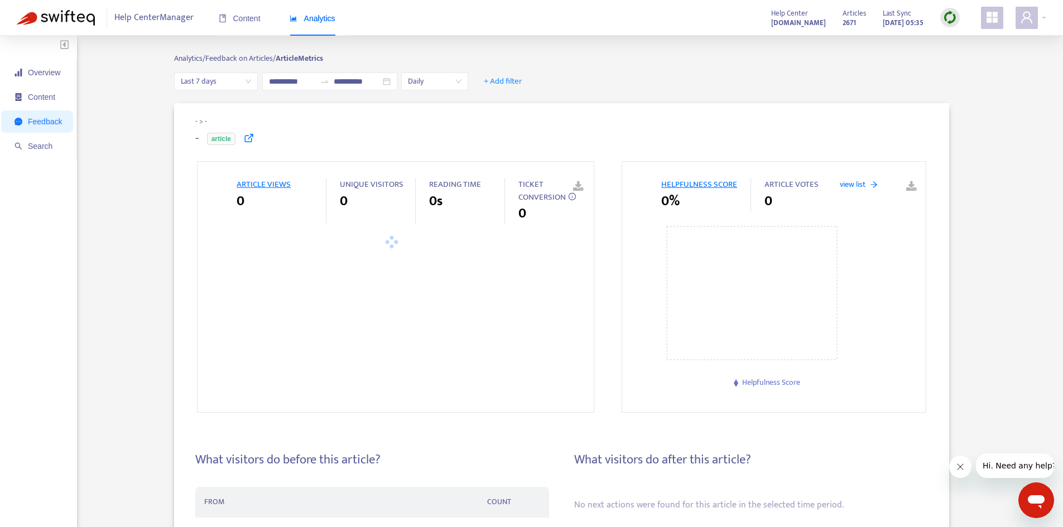
type input "**********"
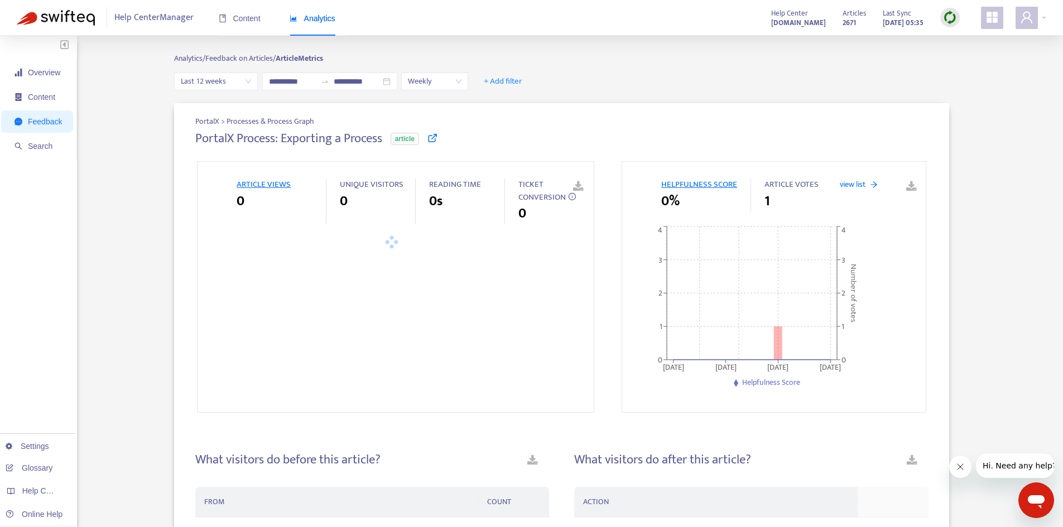
click at [431, 140] on icon at bounding box center [433, 138] width 10 height 10
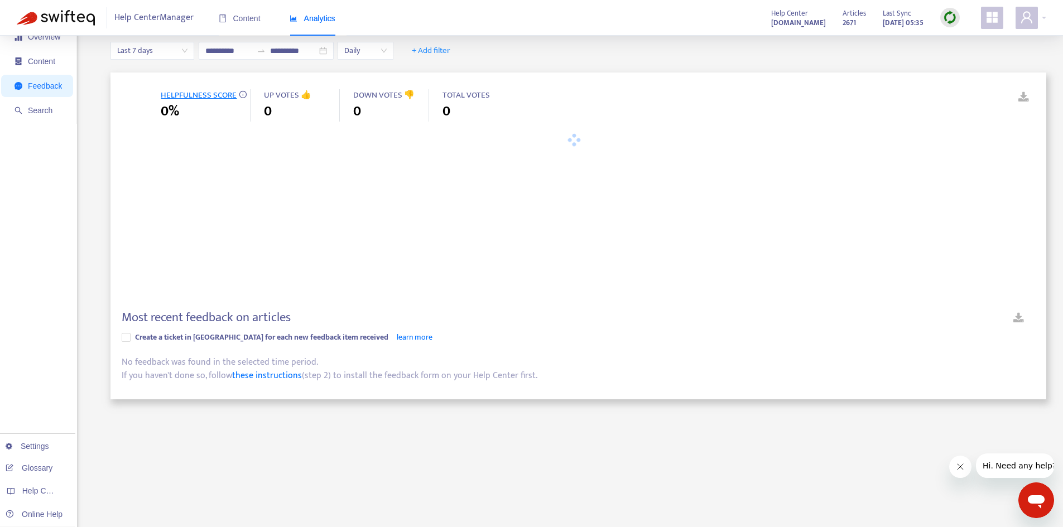
scroll to position [178, 0]
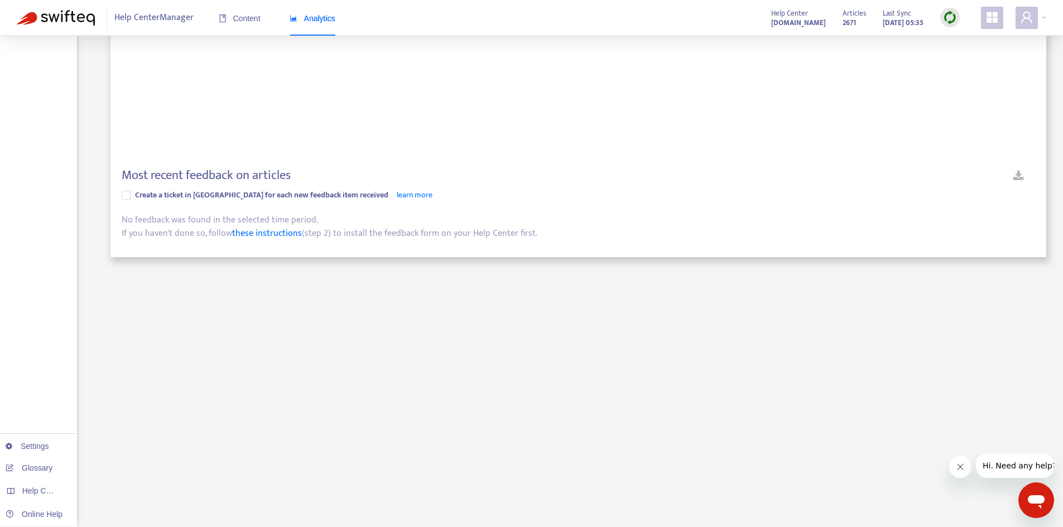
type input "**********"
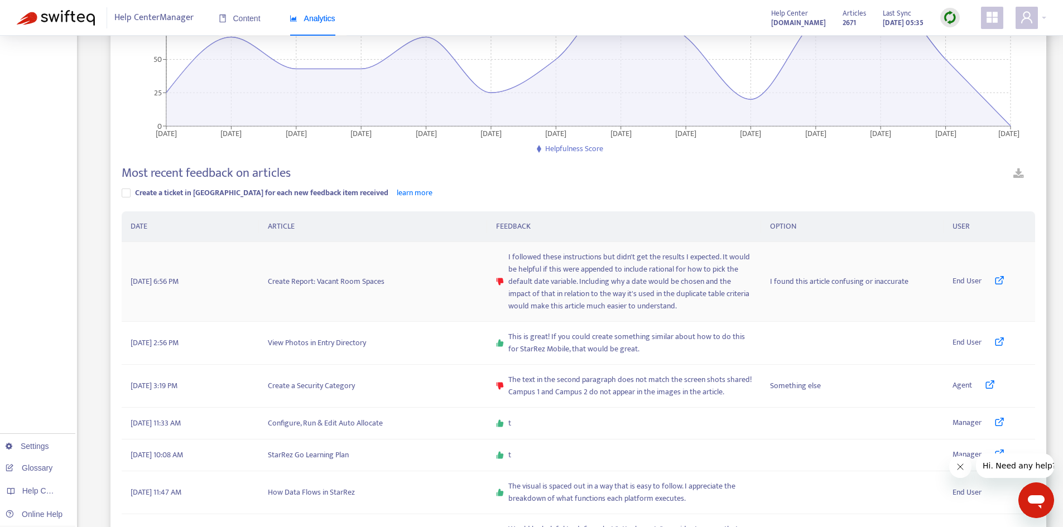
scroll to position [160, 0]
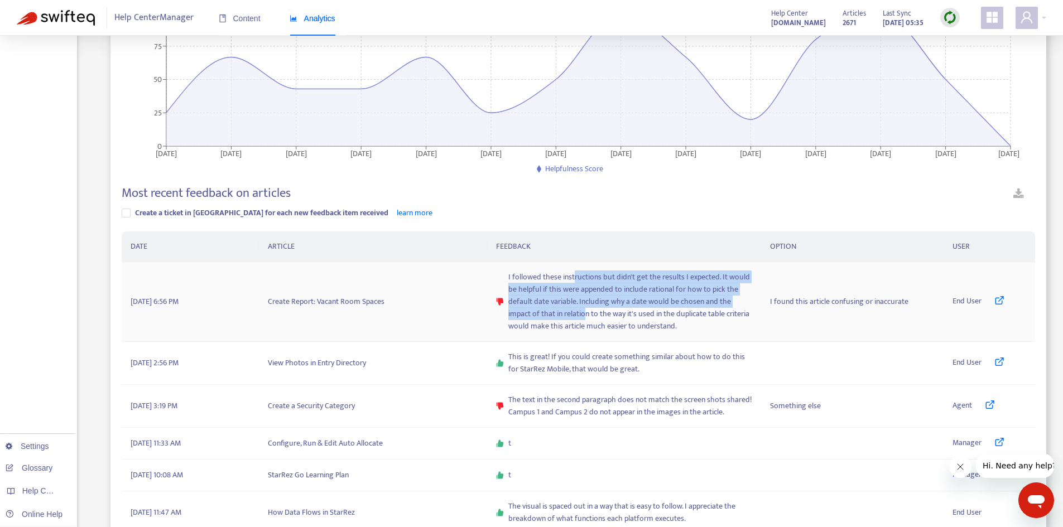
drag, startPoint x: 573, startPoint y: 279, endPoint x: 583, endPoint y: 312, distance: 34.4
click at [583, 312] on span "I followed these instructions but didn't get the results I expected. It would b…" at bounding box center [631, 301] width 244 height 61
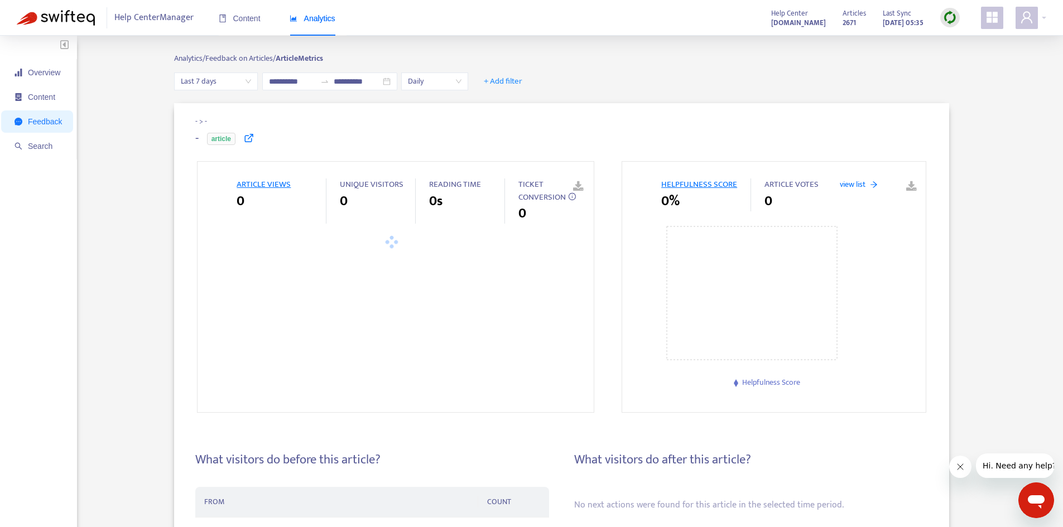
type input "**********"
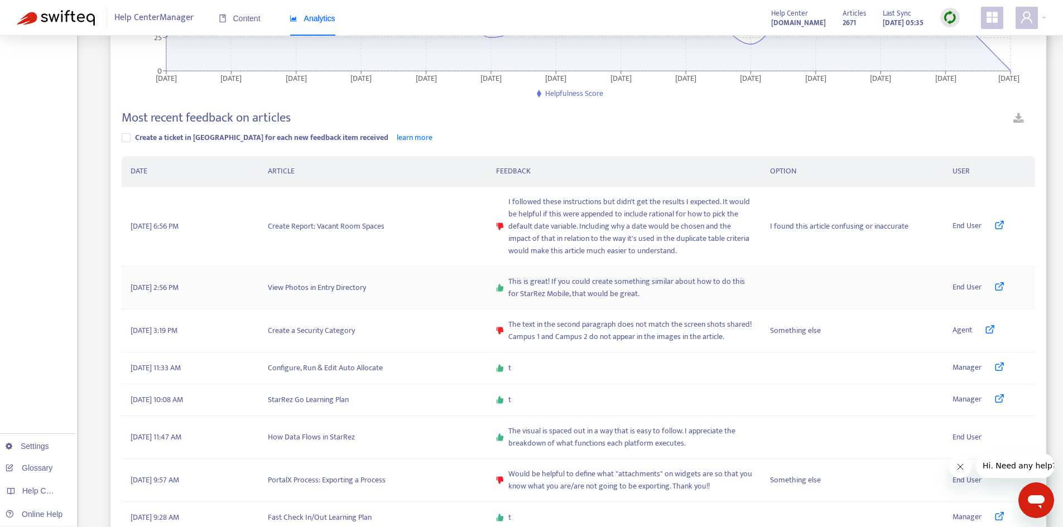
scroll to position [216, 0]
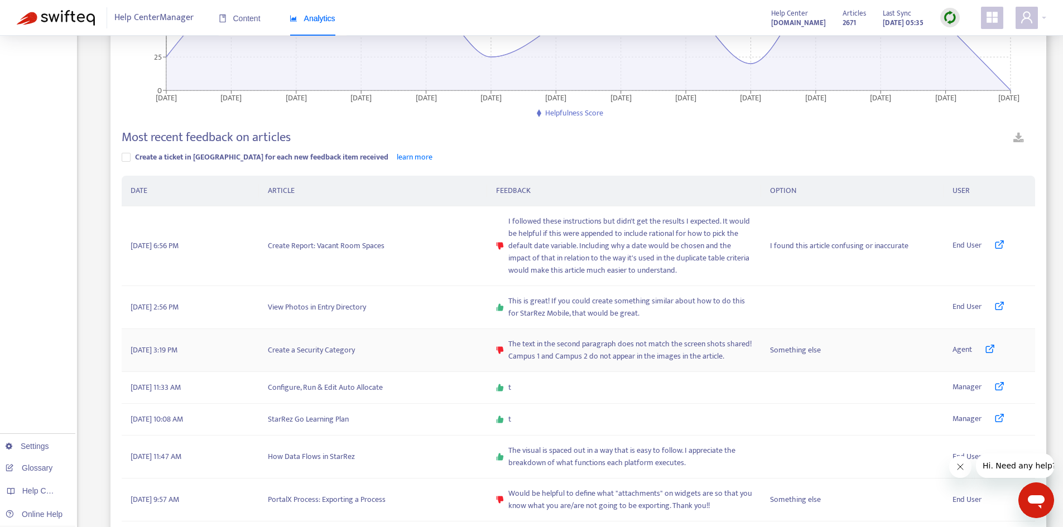
click at [991, 348] on icon at bounding box center [990, 349] width 10 height 10
click at [543, 344] on span "The text in the second paragraph does not match the screen shots shared! Campus…" at bounding box center [631, 350] width 244 height 25
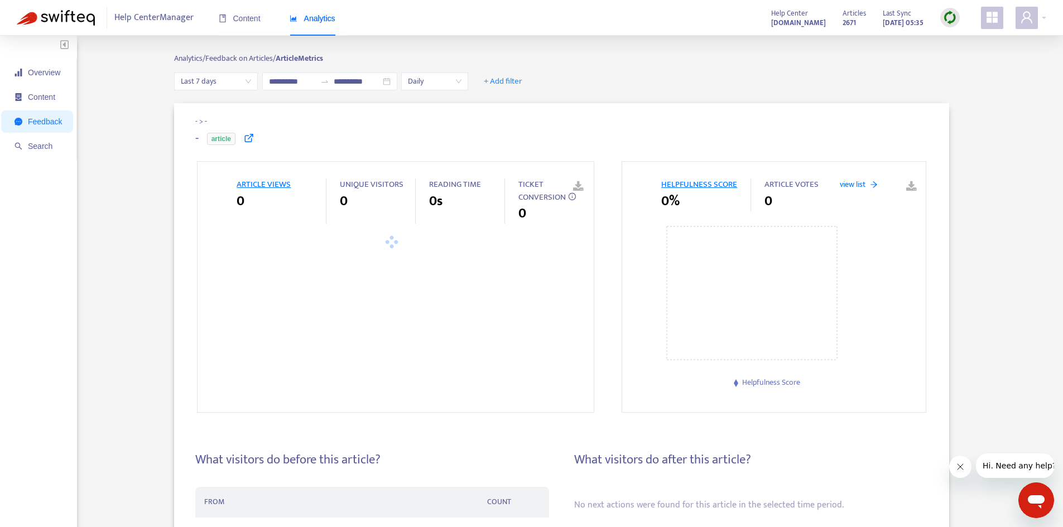
type input "**********"
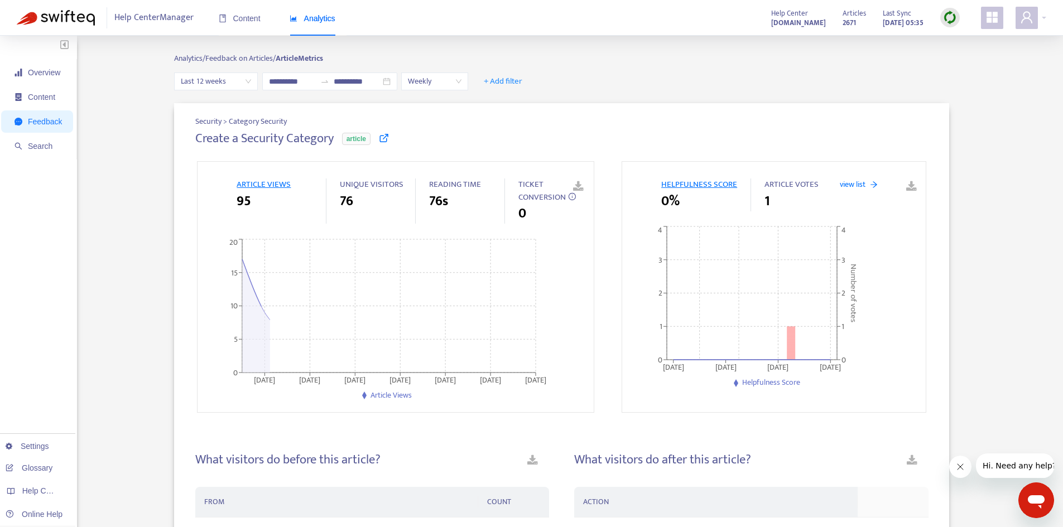
click at [382, 138] on icon at bounding box center [384, 138] width 10 height 10
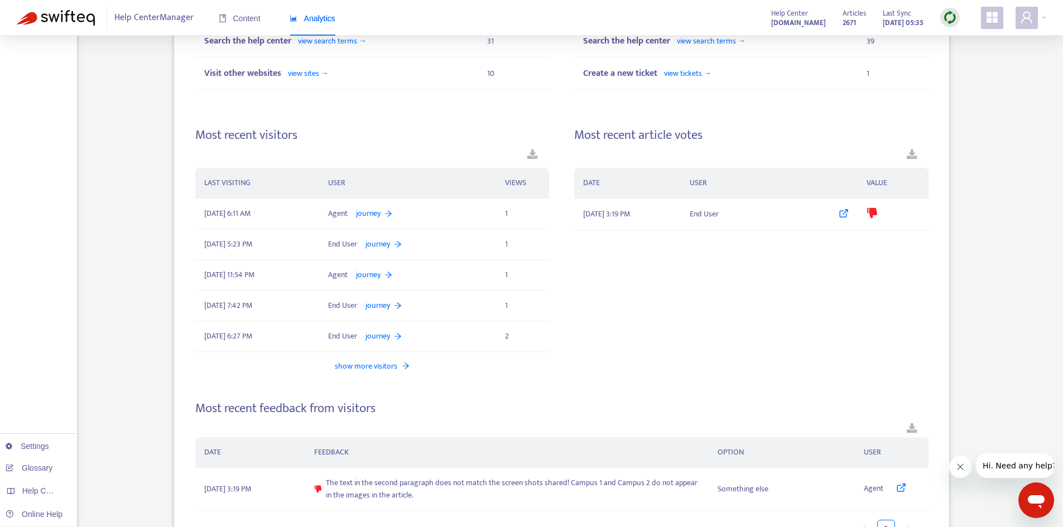
scroll to position [578, 0]
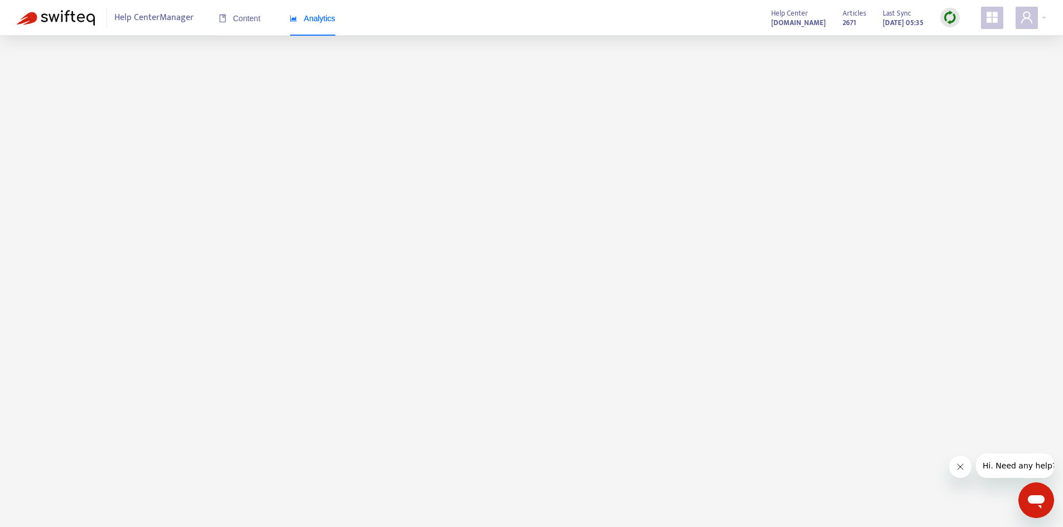
scroll to position [36, 0]
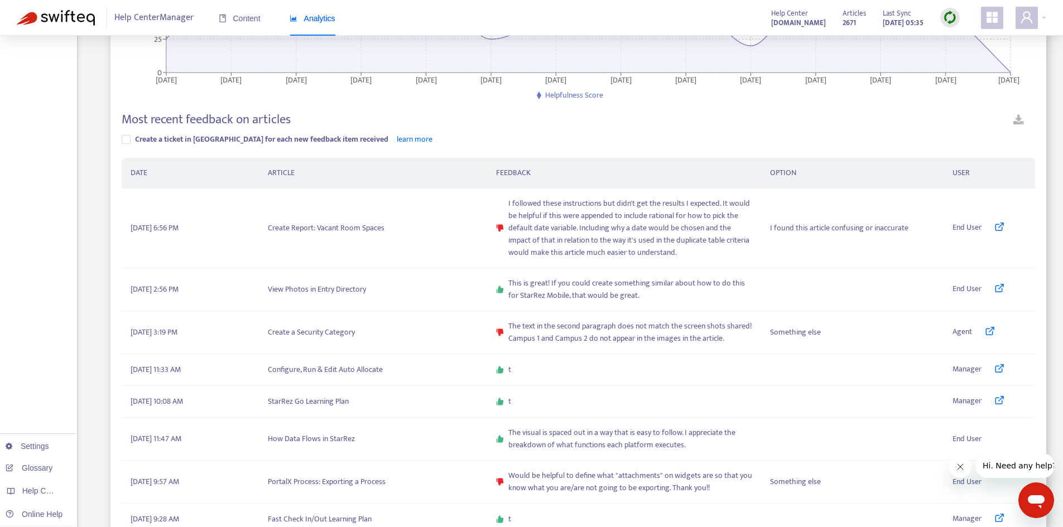
scroll to position [259, 0]
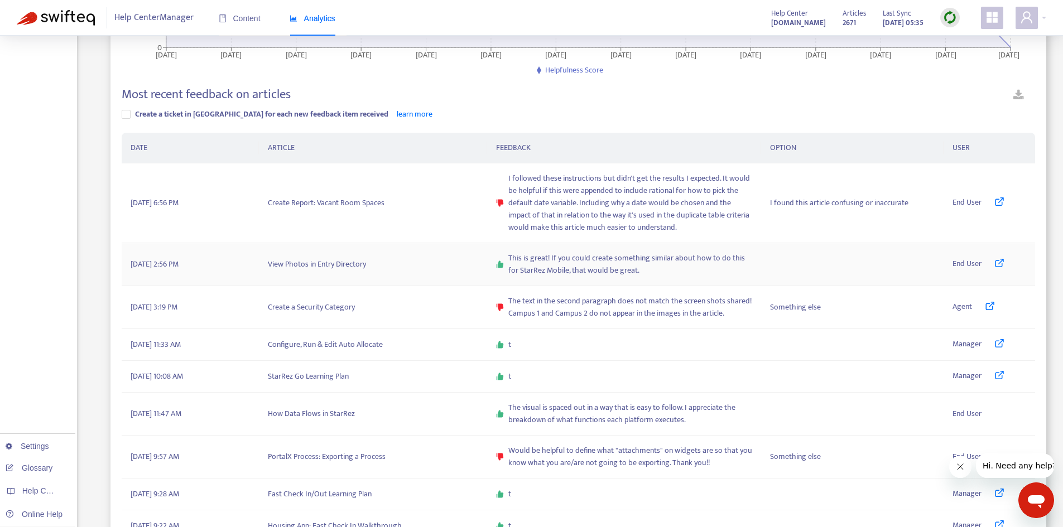
click at [995, 259] on icon at bounding box center [1000, 263] width 10 height 10
click at [437, 203] on td "Create Report: Vacant Room Spaces" at bounding box center [373, 204] width 228 height 80
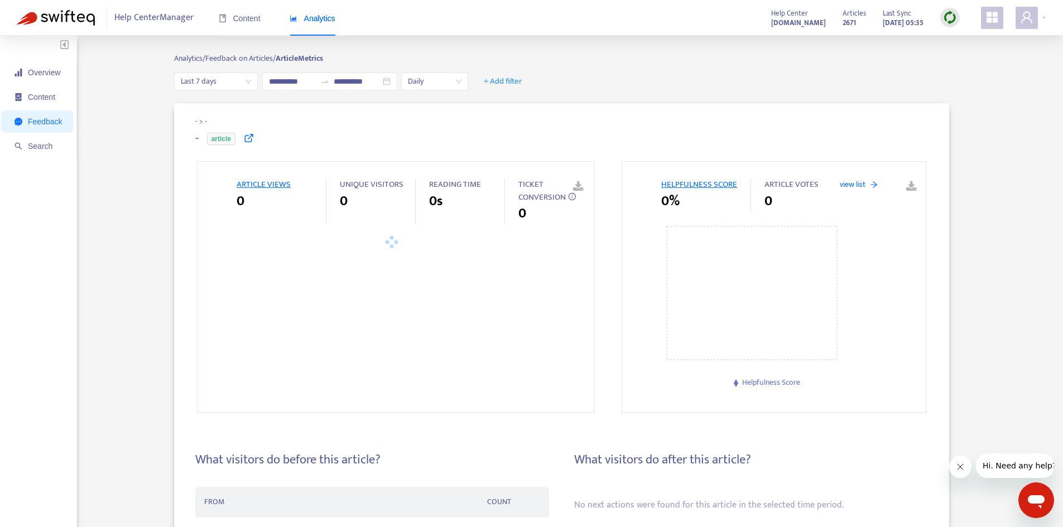
type input "**********"
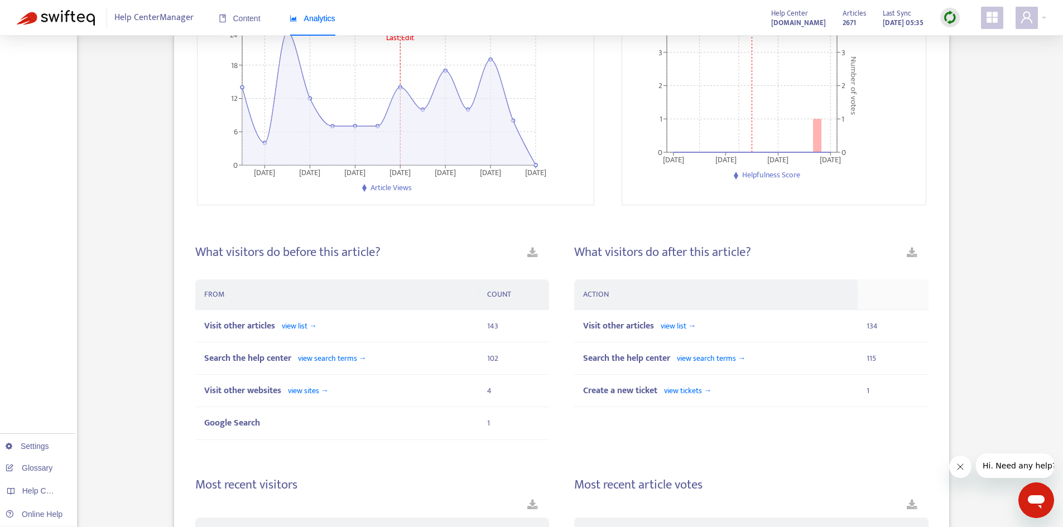
scroll to position [21, 0]
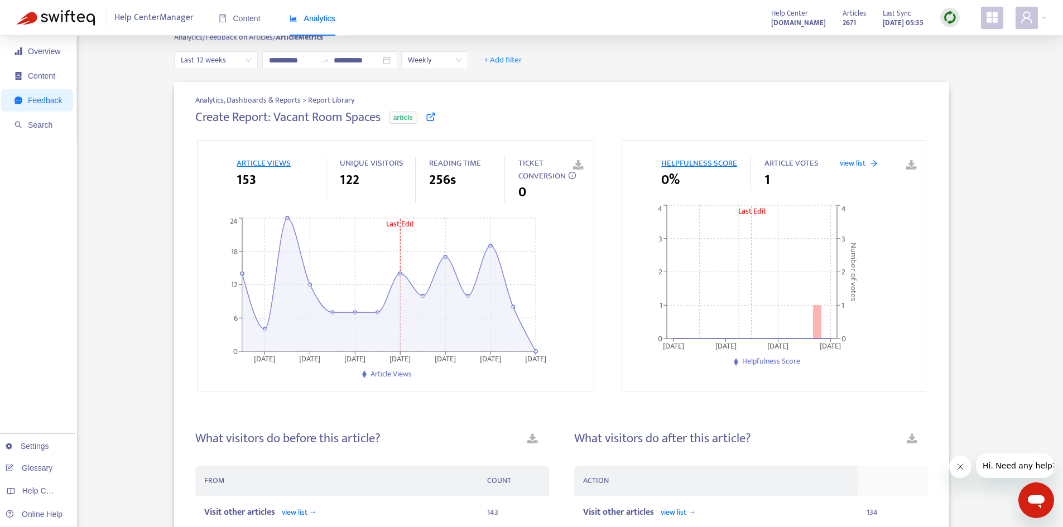
click at [430, 116] on icon at bounding box center [431, 117] width 10 height 10
